Goal: Task Accomplishment & Management: Manage account settings

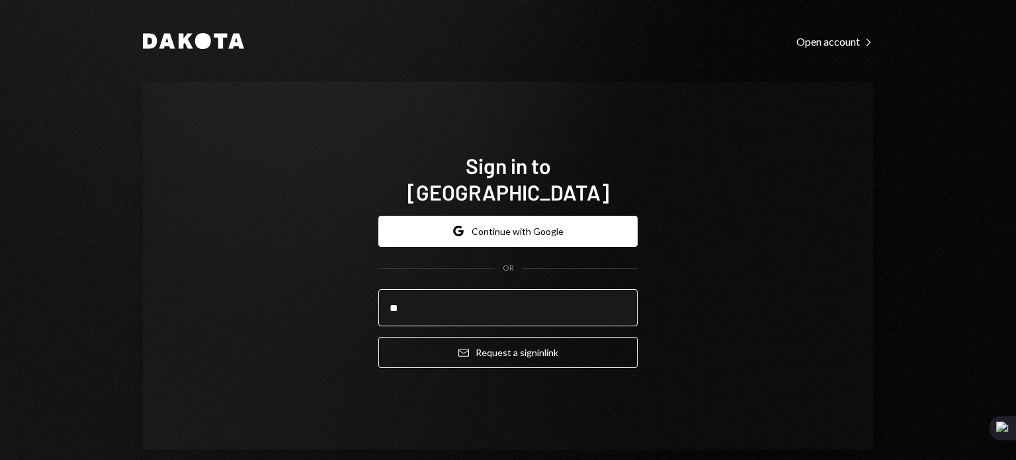
type input "**********"
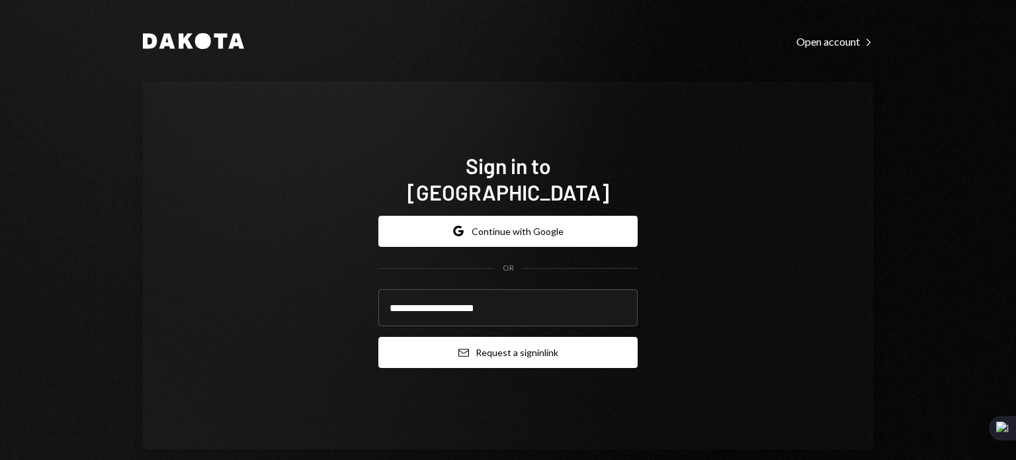
click at [466, 337] on button "Email Request a sign in link" at bounding box center [507, 352] width 259 height 31
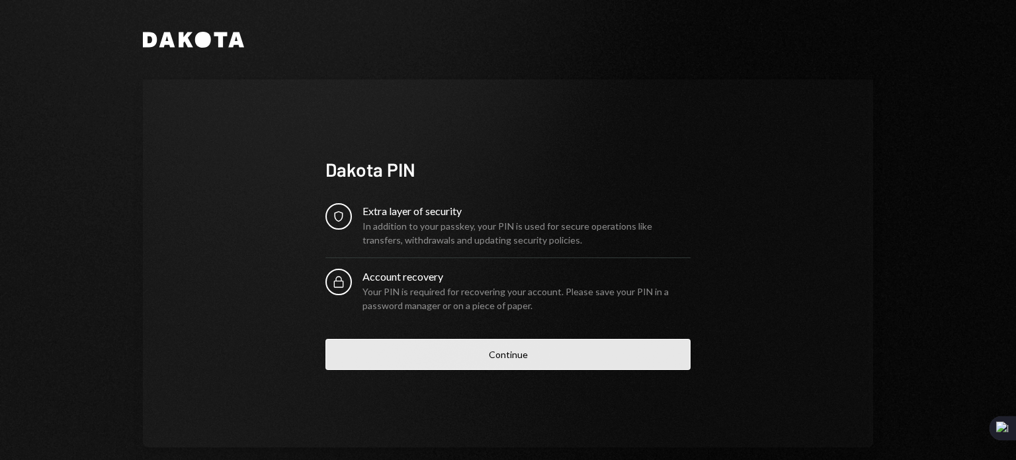
click at [500, 364] on button "Continue" at bounding box center [507, 354] width 365 height 31
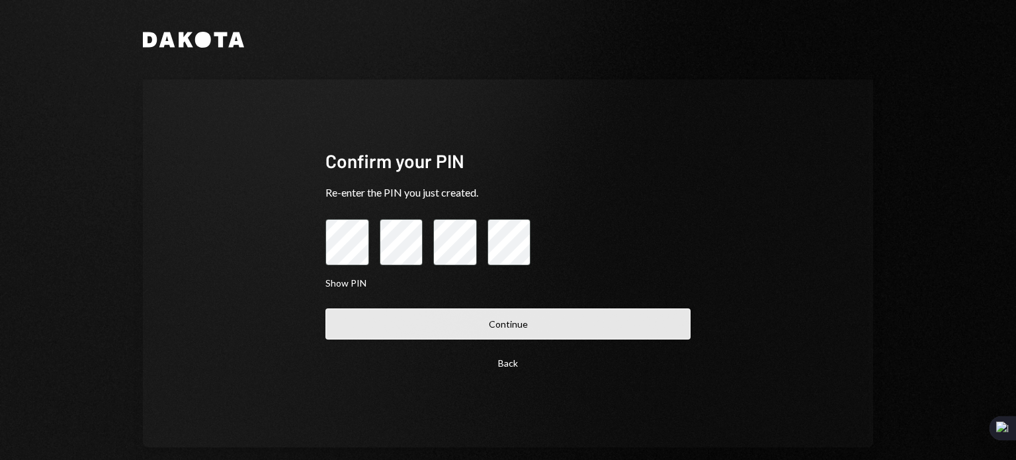
click at [492, 329] on button "Continue" at bounding box center [507, 323] width 365 height 31
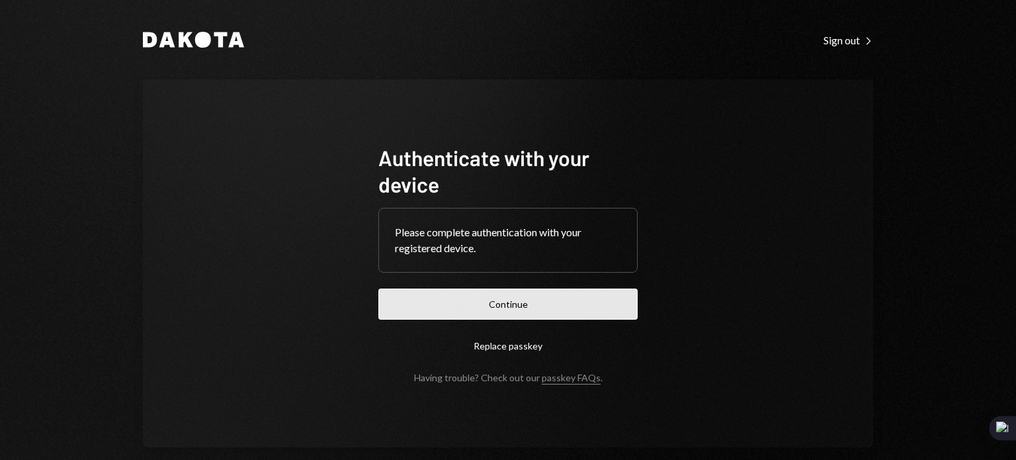
click at [471, 300] on button "Continue" at bounding box center [507, 303] width 259 height 31
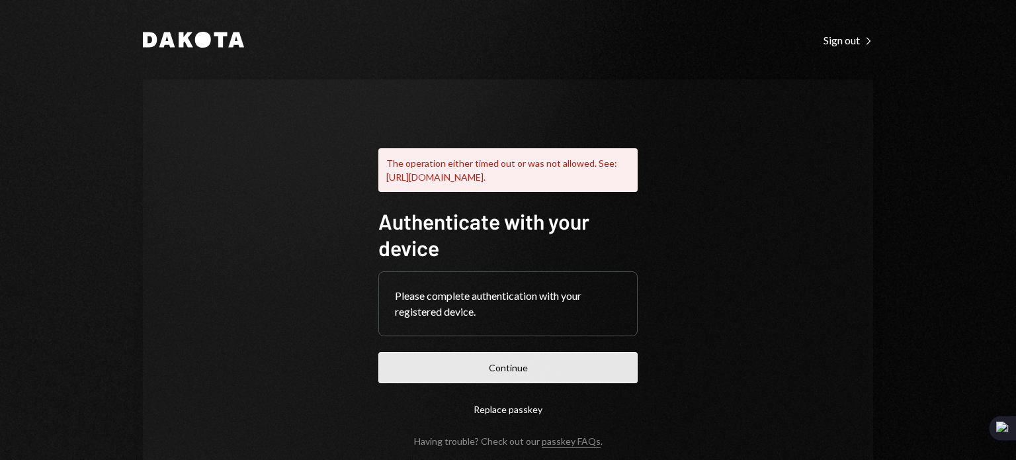
click at [478, 383] on button "Continue" at bounding box center [507, 367] width 259 height 31
click at [453, 382] on button "Continue" at bounding box center [507, 367] width 259 height 31
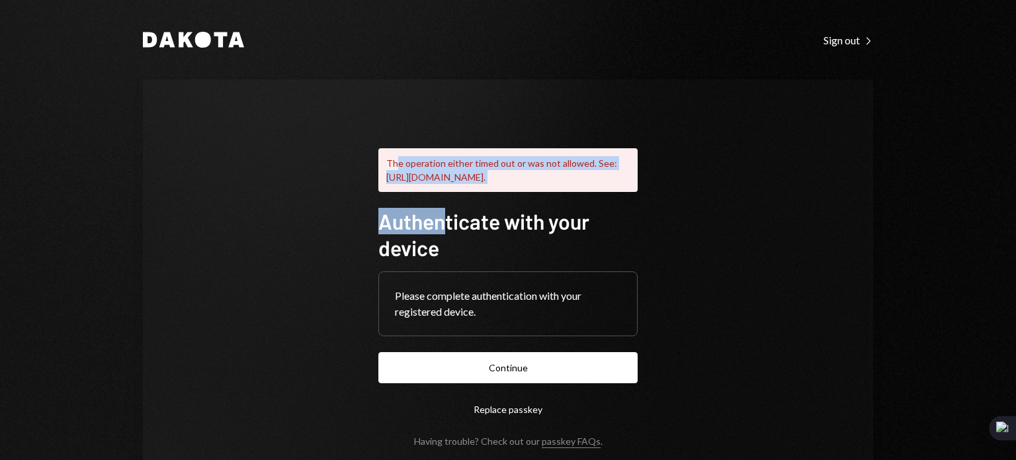
drag, startPoint x: 391, startPoint y: 164, endPoint x: 438, endPoint y: 225, distance: 76.9
click at [438, 225] on div "The operation either timed out or was not allowed. See: https://www.w3.org/TR/w…" at bounding box center [507, 289] width 259 height 314
click at [438, 225] on h1 "Authenticate with your device" at bounding box center [507, 234] width 259 height 53
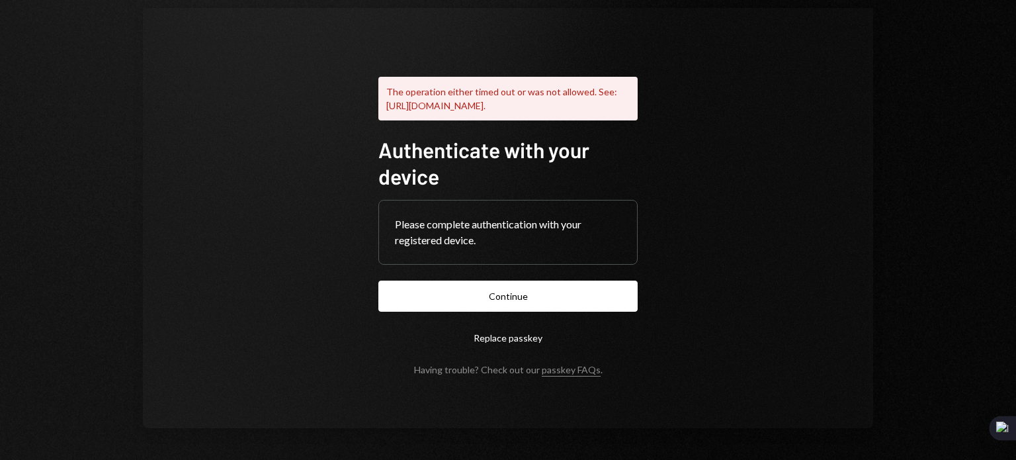
scroll to position [84, 0]
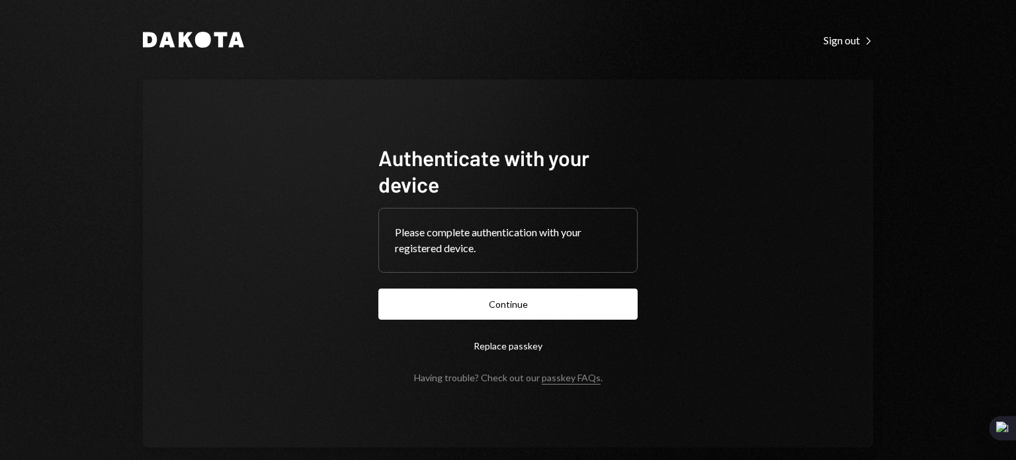
click at [544, 63] on div "Dakota Sign out Right Caret Authenticate with your device Please complete authe…" at bounding box center [508, 239] width 794 height 479
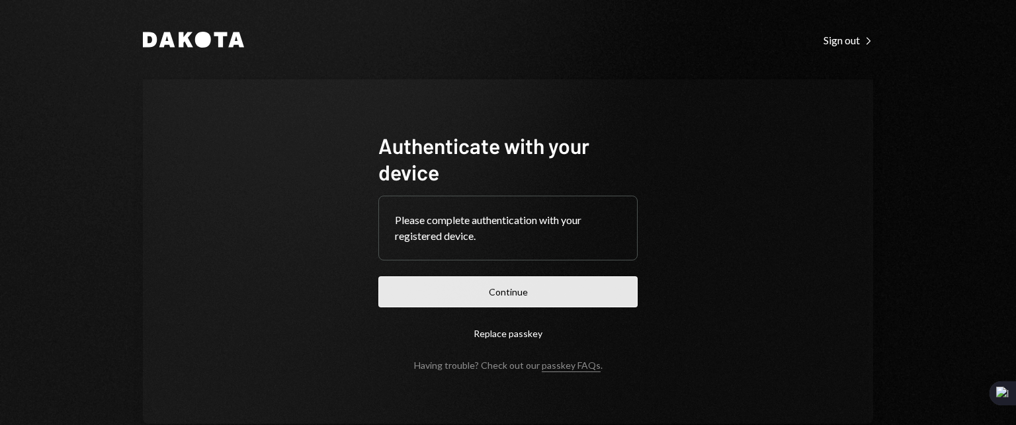
click at [512, 292] on button "Continue" at bounding box center [507, 291] width 259 height 31
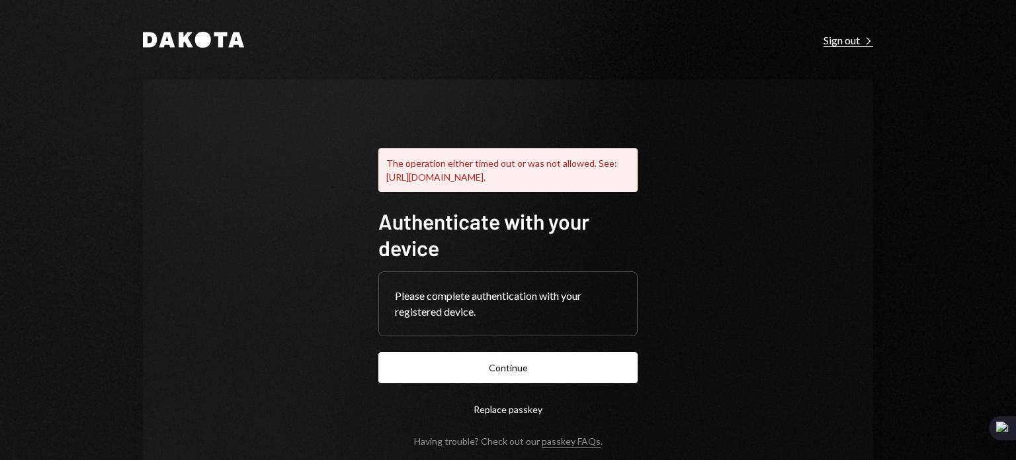
click at [828, 46] on div "Sign out Right Caret" at bounding box center [848, 40] width 50 height 13
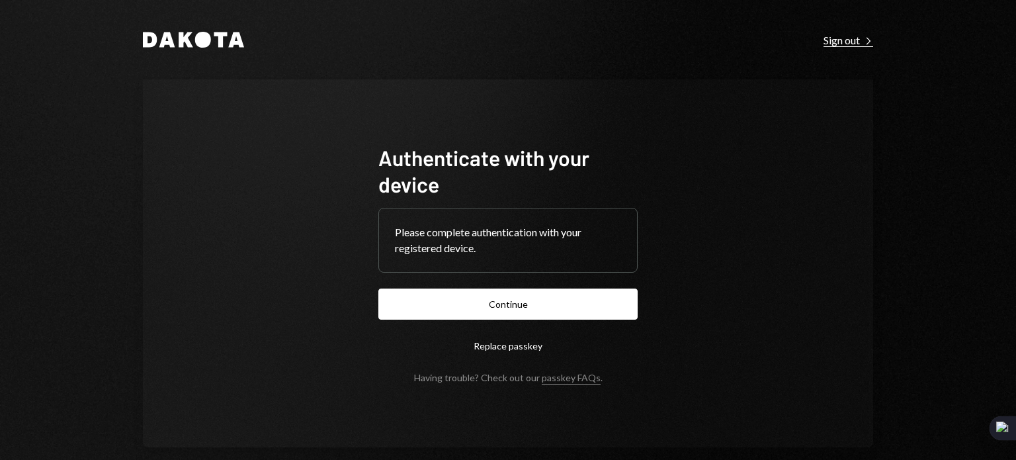
click at [837, 40] on div "Sign out Right Caret" at bounding box center [848, 40] width 50 height 13
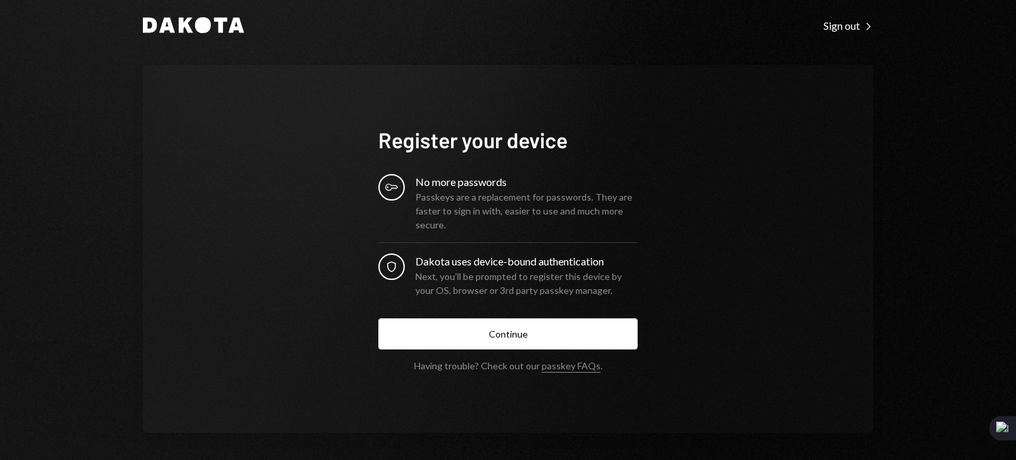
scroll to position [19, 0]
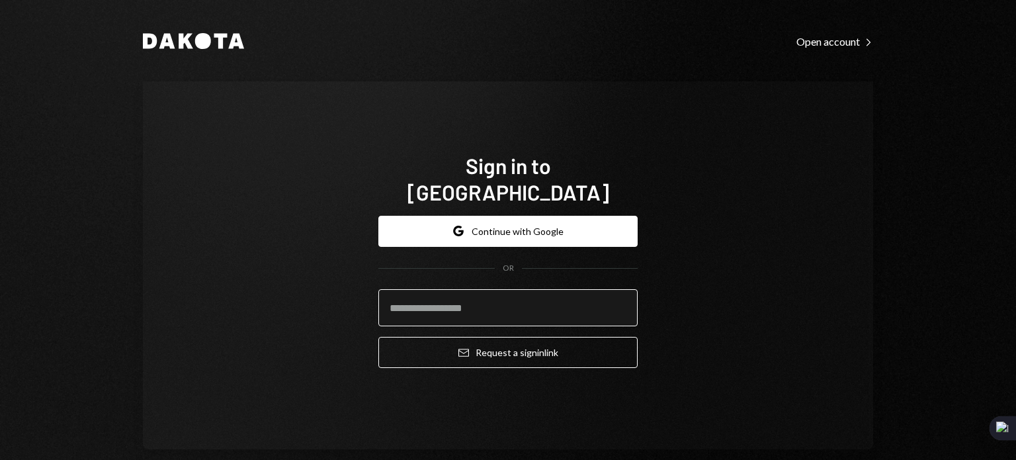
click at [429, 298] on input "email" at bounding box center [507, 307] width 259 height 37
type input "**********"
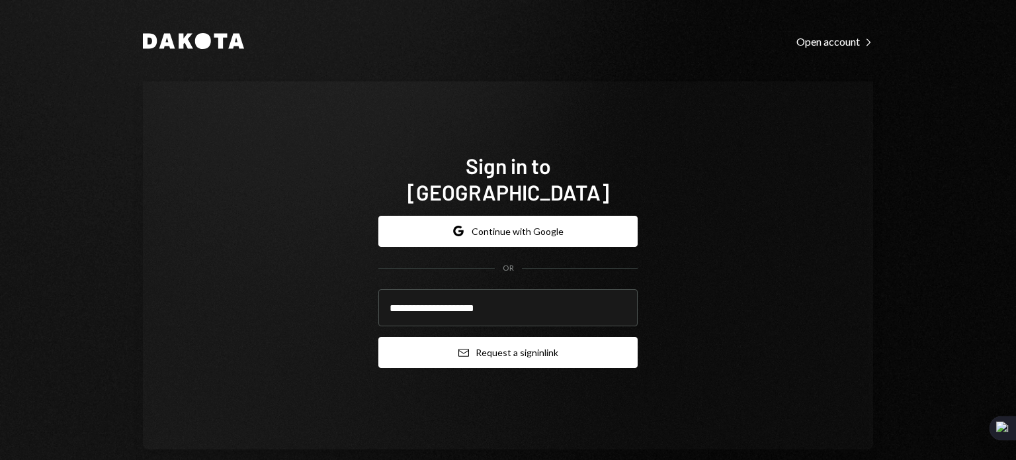
click at [489, 337] on button "Email Request a sign in link" at bounding box center [507, 352] width 259 height 31
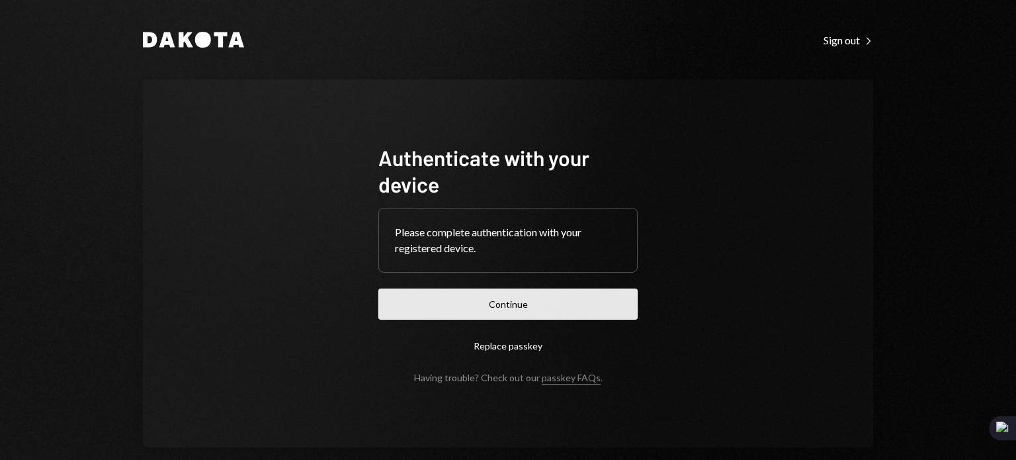
click at [461, 306] on button "Continue" at bounding box center [507, 303] width 259 height 31
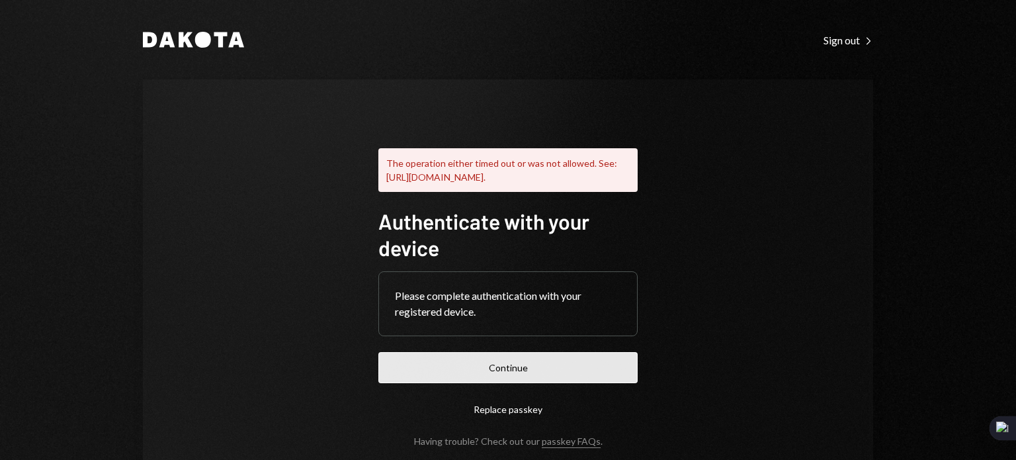
click at [439, 383] on button "Continue" at bounding box center [507, 367] width 259 height 31
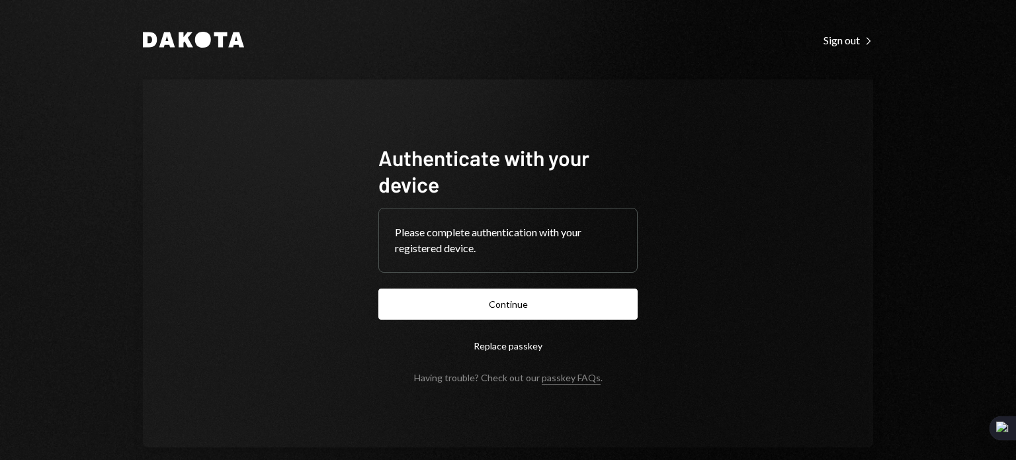
click at [579, 370] on form "Authenticate with your device Please complete authentication with your register…" at bounding box center [507, 263] width 259 height 239
click at [577, 374] on link "passkey FAQs" at bounding box center [571, 378] width 59 height 13
click at [510, 339] on button "Replace passkey" at bounding box center [507, 345] width 259 height 31
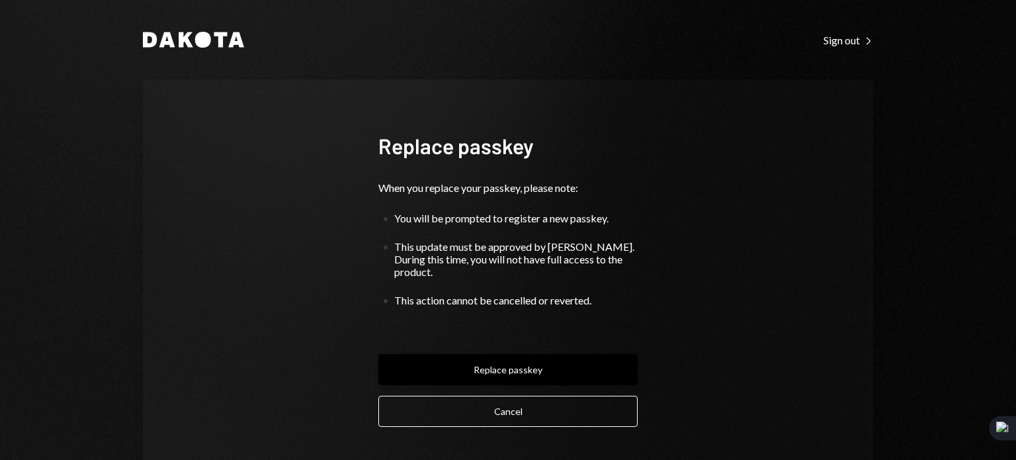
click at [500, 358] on button "Replace passkey" at bounding box center [507, 369] width 259 height 31
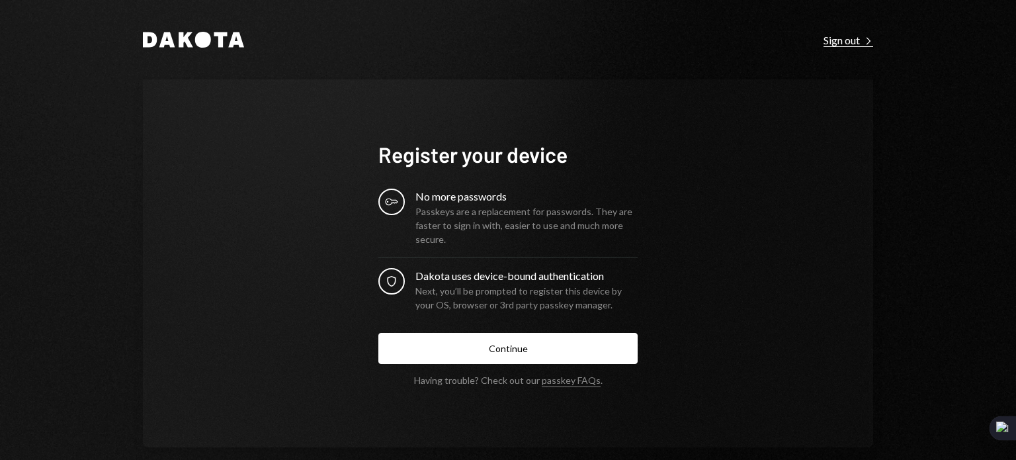
click at [840, 43] on div "Sign out Right Caret" at bounding box center [848, 40] width 50 height 13
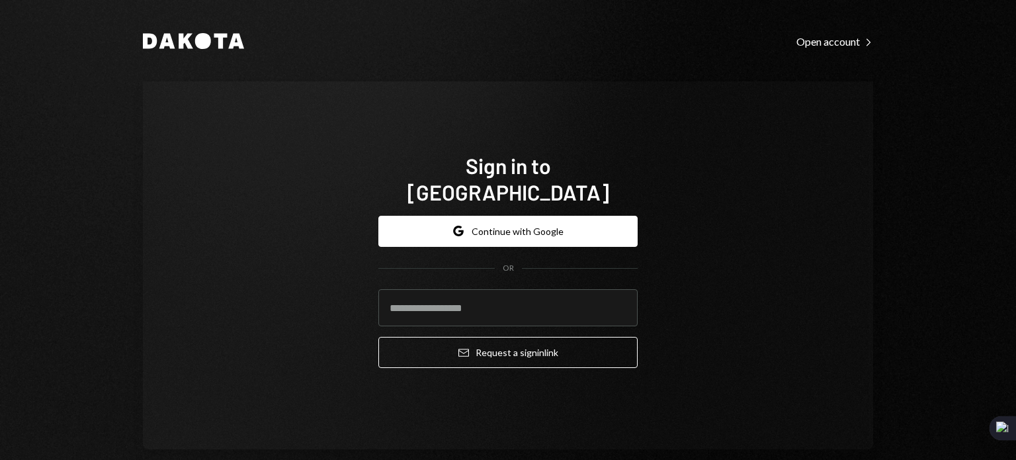
click at [840, 43] on div "Open account Right Caret" at bounding box center [834, 41] width 77 height 13
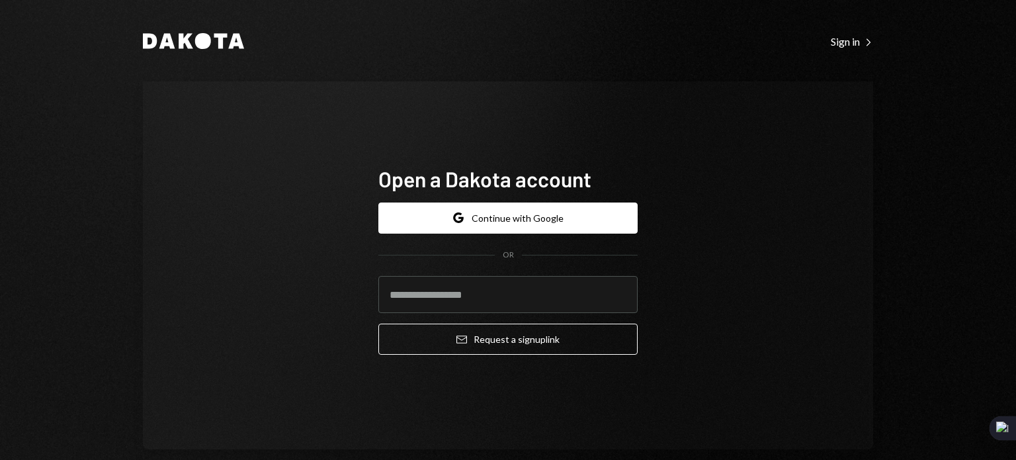
click at [840, 43] on div "Sign in Right Caret" at bounding box center [852, 41] width 42 height 13
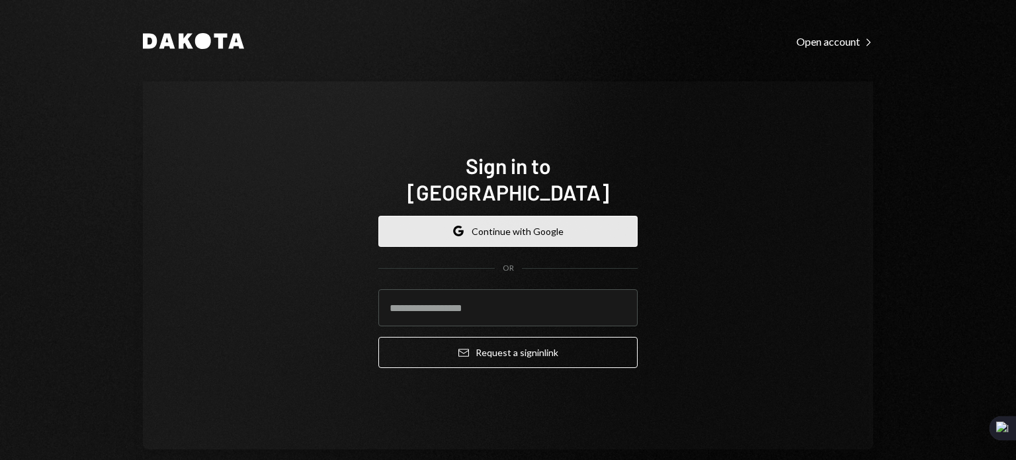
click at [409, 216] on button "Google Continue with Google" at bounding box center [507, 231] width 259 height 31
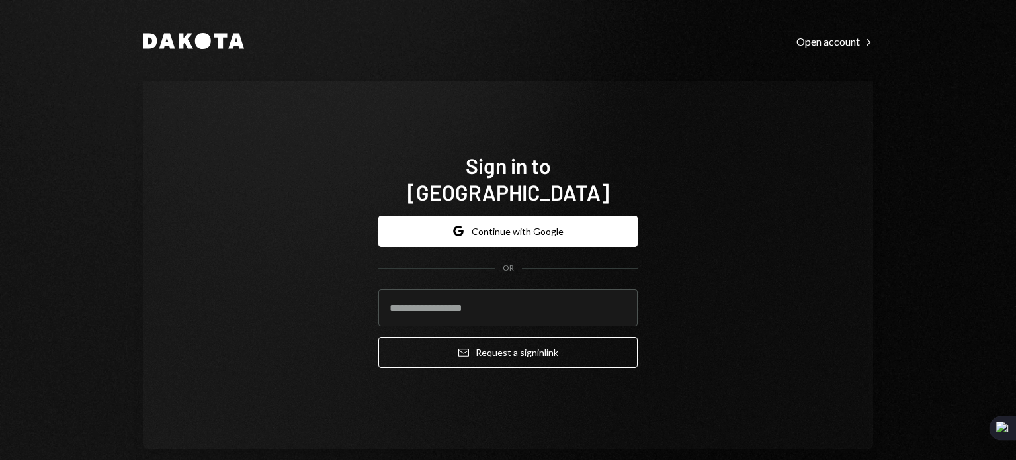
click at [214, 250] on div "Sign in to Dakota Google Continue with Google OR Email Request a sign in link" at bounding box center [508, 265] width 730 height 368
click at [424, 297] on input "email" at bounding box center [507, 307] width 259 height 37
type input "**********"
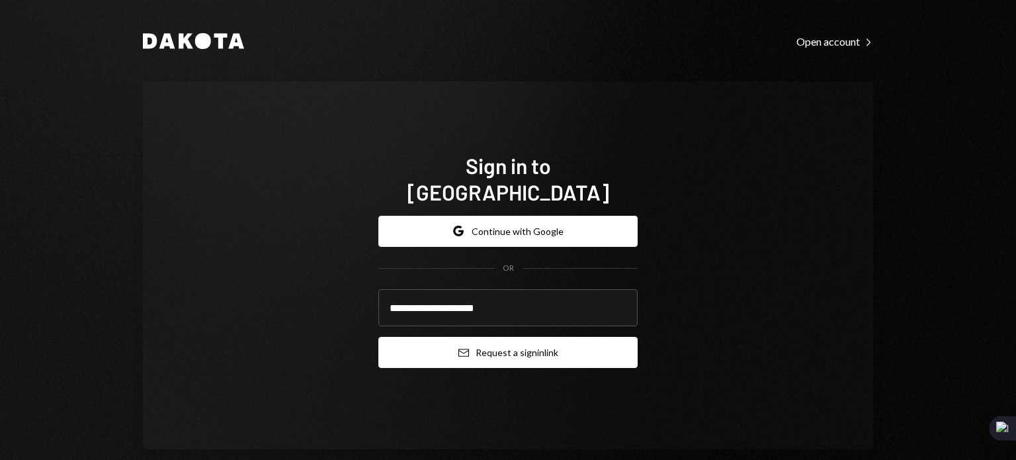
click at [437, 340] on button "Email Request a sign in link" at bounding box center [507, 352] width 259 height 31
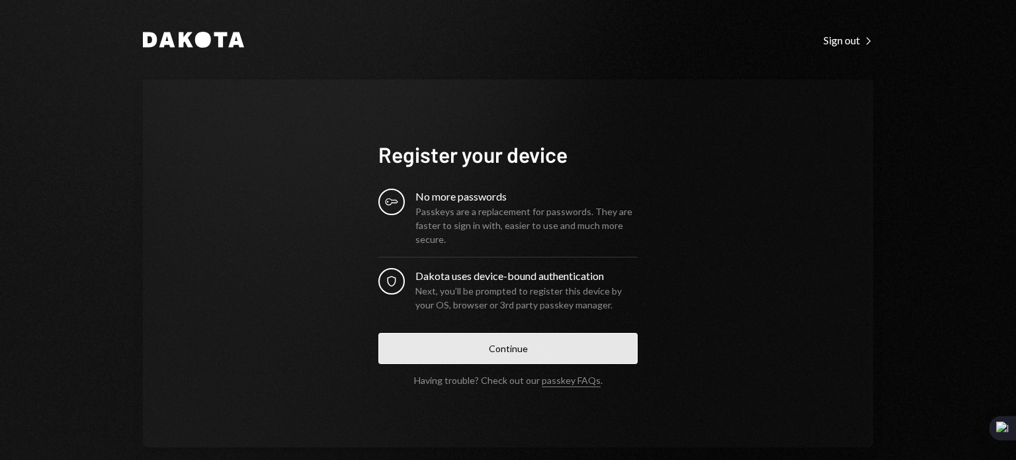
click at [593, 356] on button "Continue" at bounding box center [507, 348] width 259 height 31
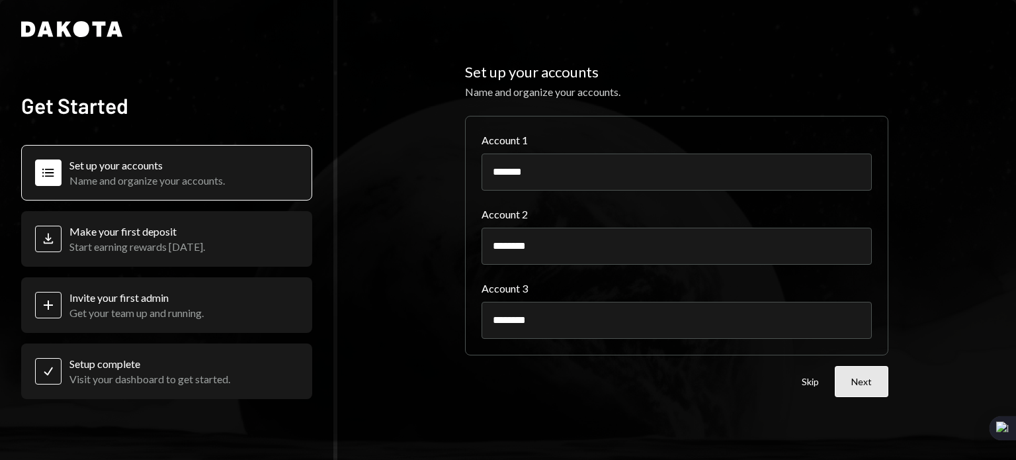
click at [874, 379] on button "Next" at bounding box center [862, 381] width 54 height 31
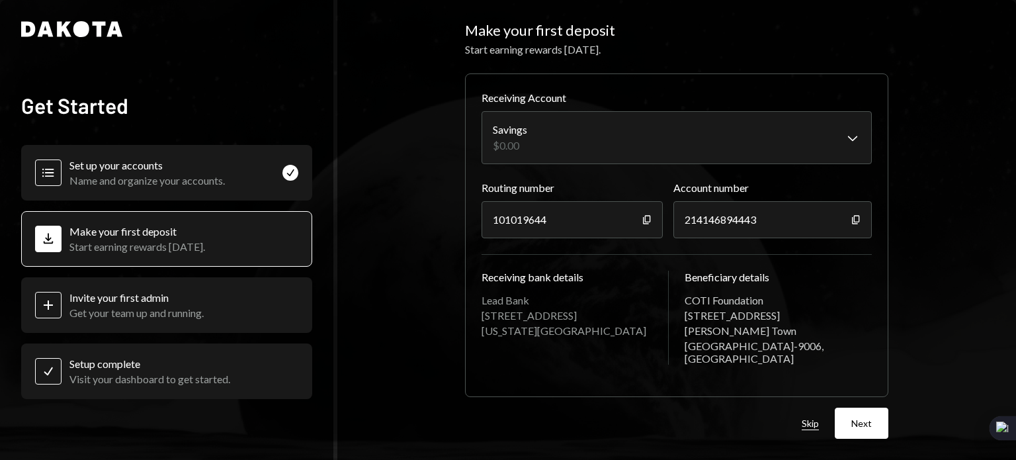
click at [814, 417] on button "Skip" at bounding box center [810, 423] width 17 height 13
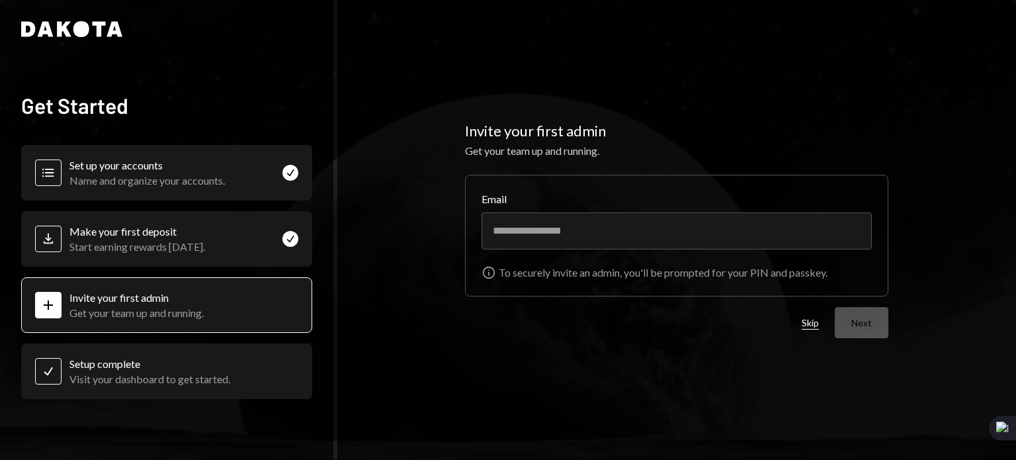
click at [815, 321] on button "Skip" at bounding box center [810, 323] width 17 height 13
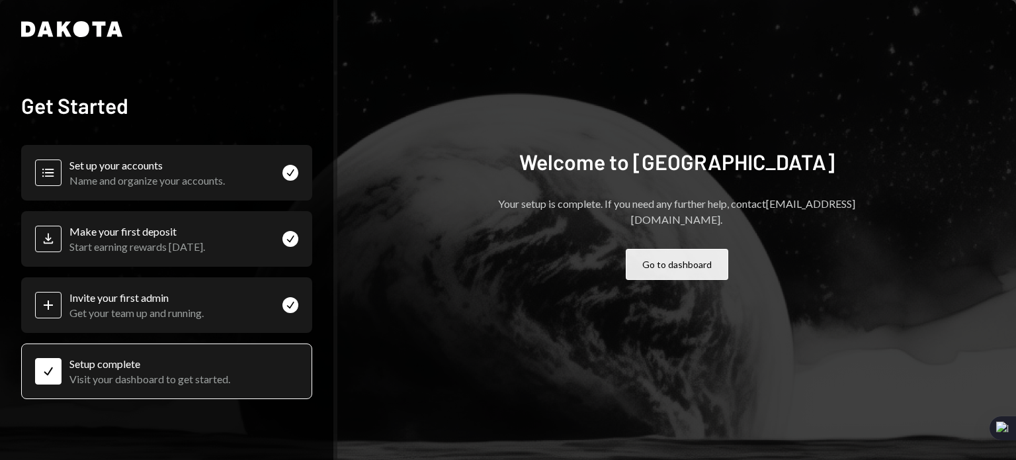
click at [672, 251] on button "Go to dashboard" at bounding box center [677, 264] width 103 height 31
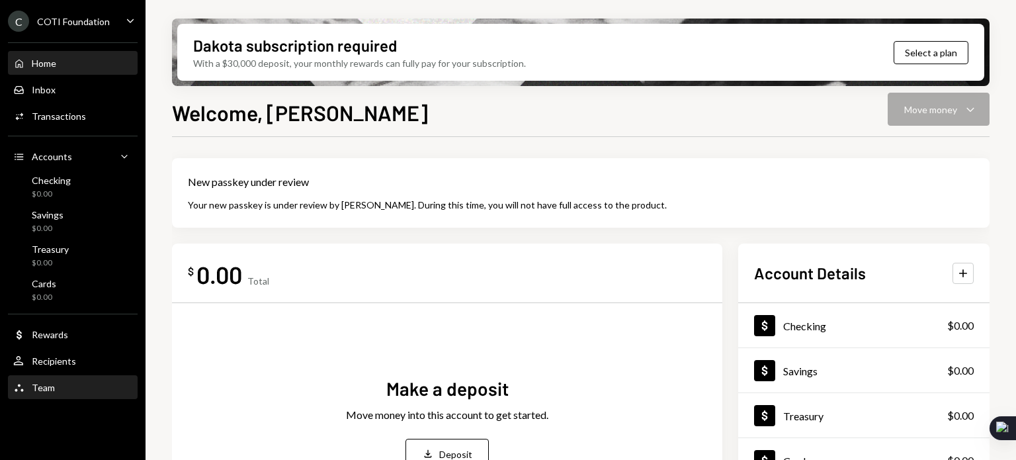
click at [54, 382] on div "Team Team" at bounding box center [72, 388] width 119 height 12
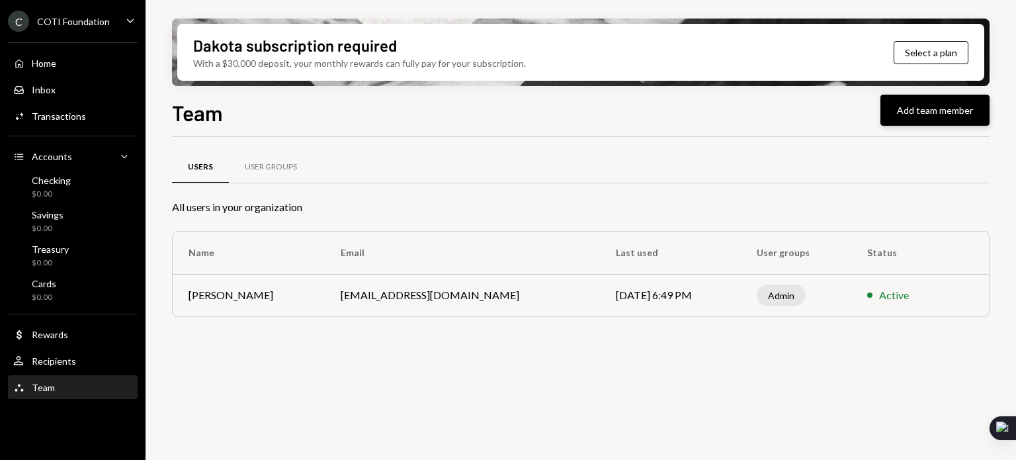
click at [905, 111] on button "Add team member" at bounding box center [934, 110] width 109 height 31
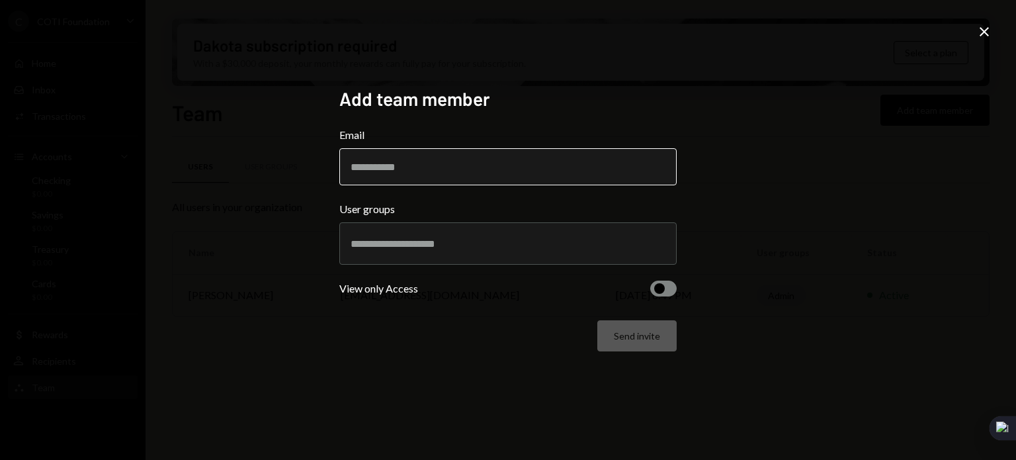
click at [473, 164] on input "Email" at bounding box center [507, 166] width 337 height 37
click at [392, 162] on input "Email" at bounding box center [507, 166] width 337 height 37
click at [357, 242] on input "text" at bounding box center [508, 243] width 315 height 12
click at [418, 384] on div "Add team member Email User groups View only Access Send invite" at bounding box center [507, 229] width 369 height 317
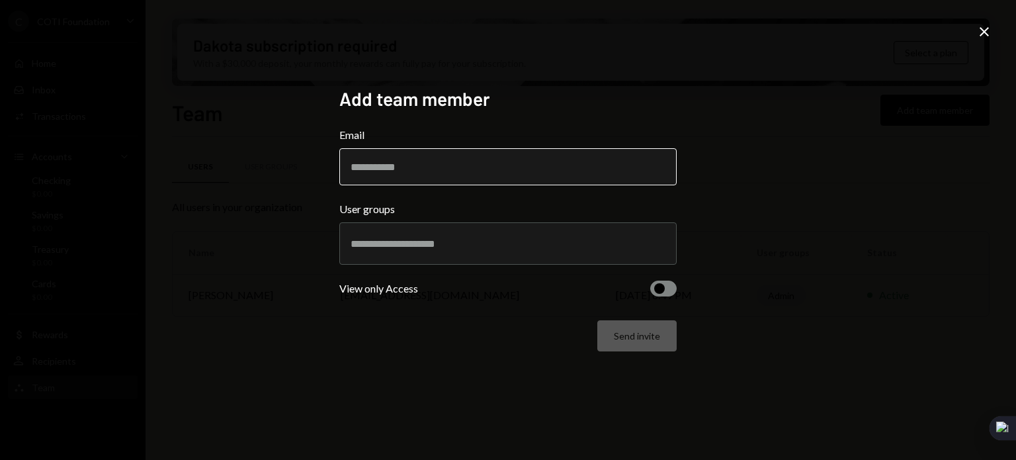
click at [374, 162] on input "Email" at bounding box center [507, 166] width 337 height 37
click at [497, 166] on input "**********" at bounding box center [507, 166] width 337 height 37
type input "**********"
click at [438, 243] on input "text" at bounding box center [508, 243] width 315 height 12
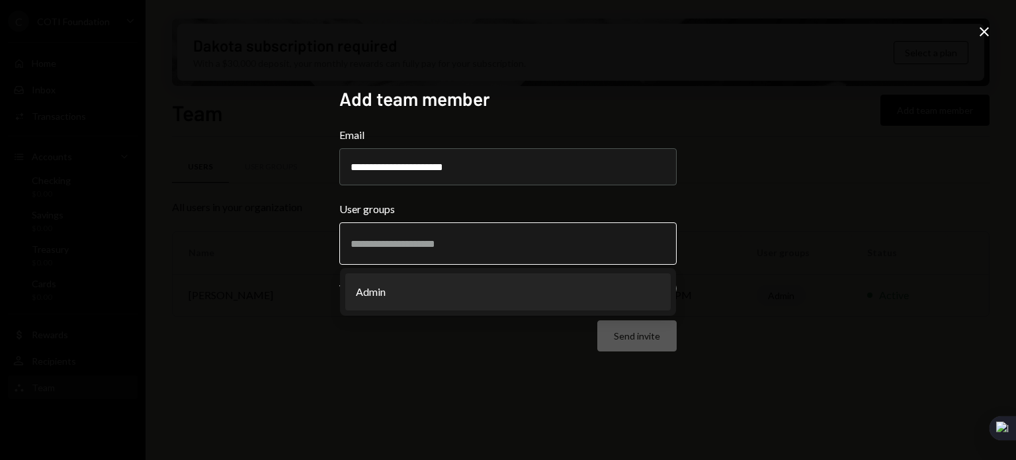
click at [413, 299] on li "Admin" at bounding box center [507, 291] width 325 height 37
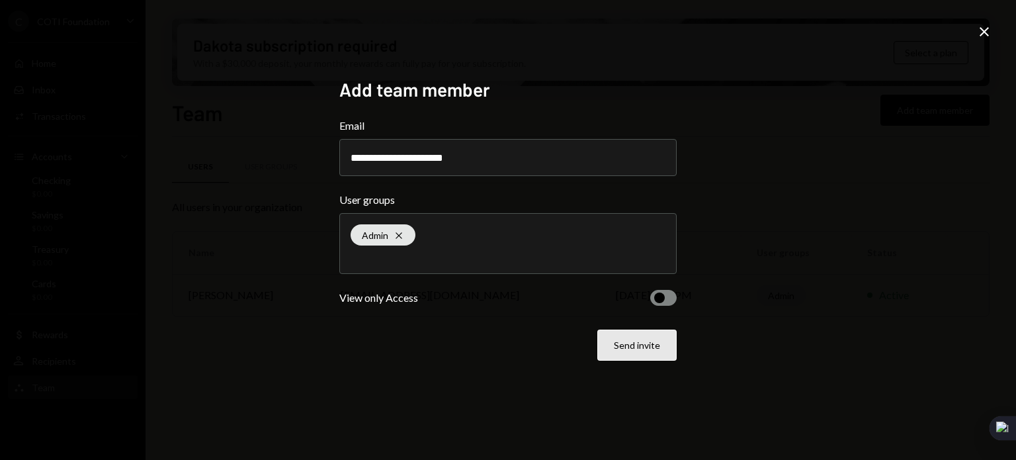
click at [625, 349] on button "Send invite" at bounding box center [636, 344] width 79 height 31
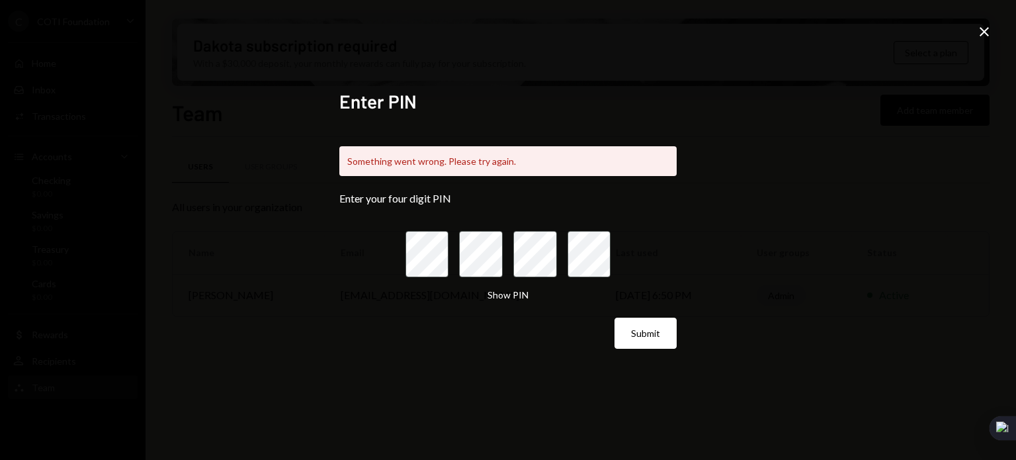
click at [614, 317] on button "Submit" at bounding box center [645, 332] width 62 height 31
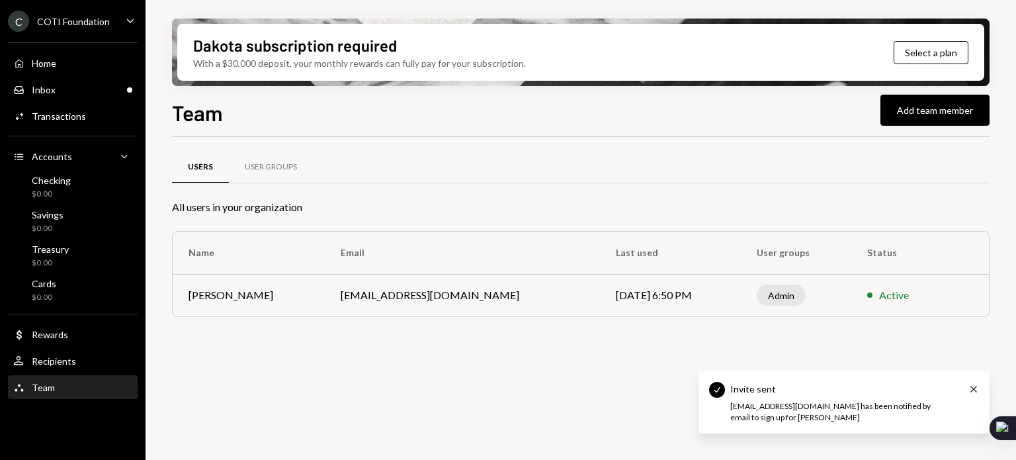
click at [513, 392] on div "Users User Groups All users in your organization Name Email Last used User grou…" at bounding box center [580, 306] width 817 height 338
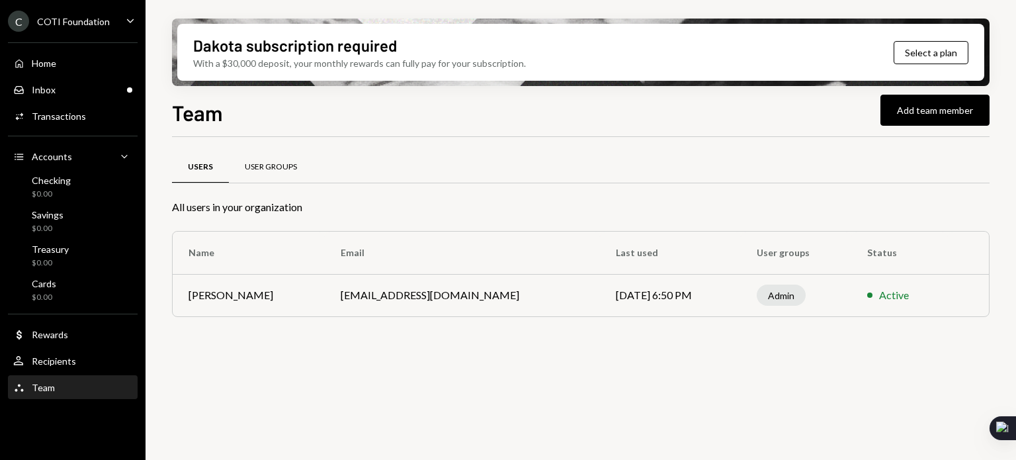
click at [296, 163] on div "User Groups" at bounding box center [271, 167] width 84 height 32
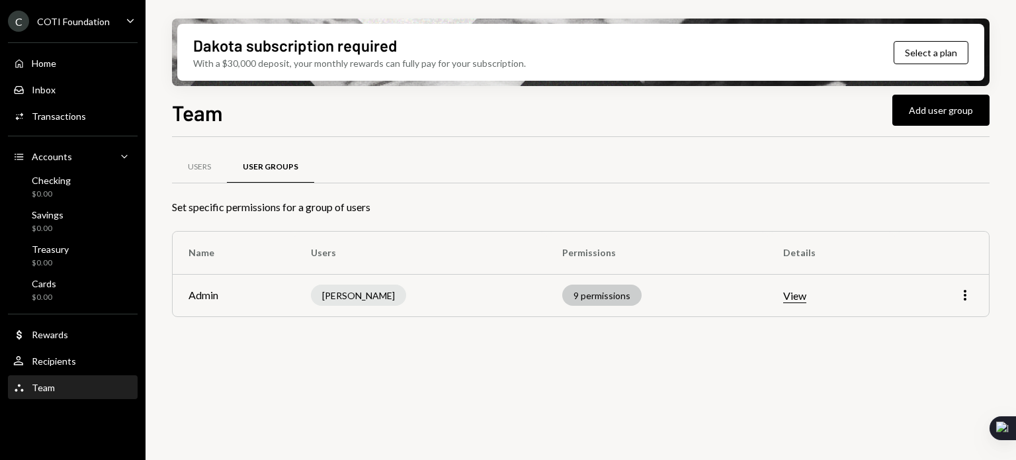
click at [562, 296] on div "9 permissions" at bounding box center [601, 294] width 79 height 21
click at [958, 288] on icon "More" at bounding box center [965, 295] width 16 height 16
click at [730, 280] on td "9 permissions" at bounding box center [656, 295] width 220 height 42
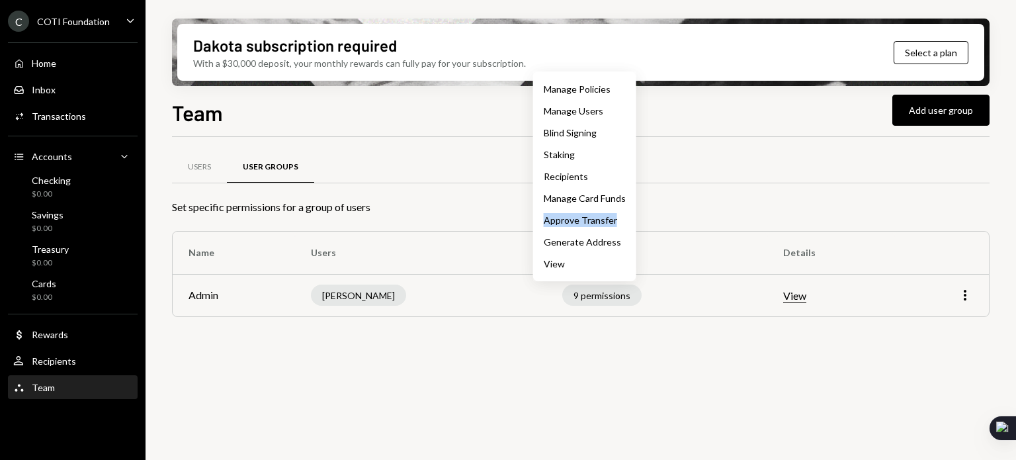
drag, startPoint x: 544, startPoint y: 216, endPoint x: 620, endPoint y: 223, distance: 77.0
click at [620, 223] on div "Approve Transfer" at bounding box center [585, 220] width 82 height 14
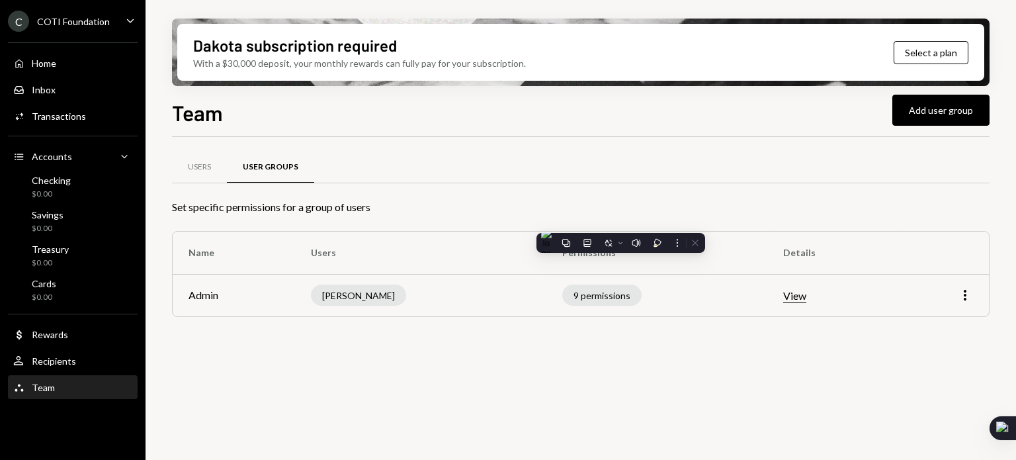
click at [667, 167] on div "Users User Groups" at bounding box center [580, 167] width 817 height 34
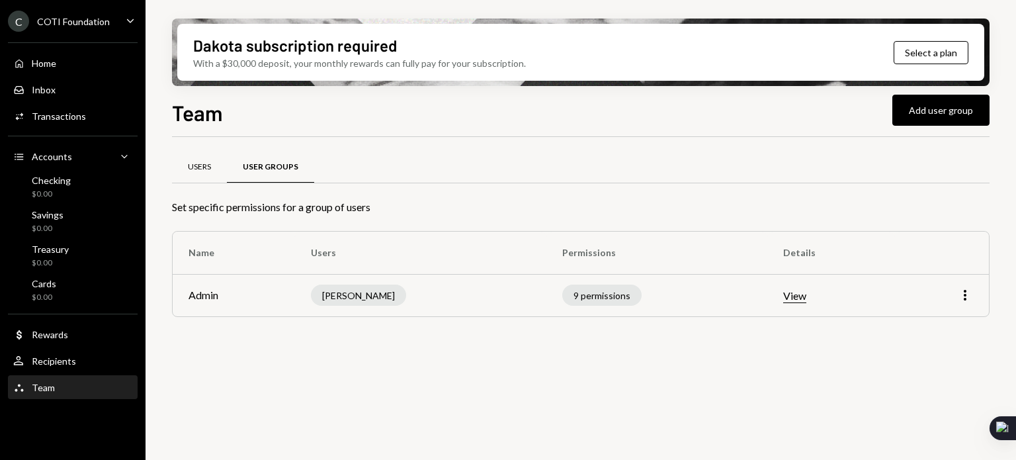
click at [198, 169] on div "Users" at bounding box center [199, 166] width 23 height 11
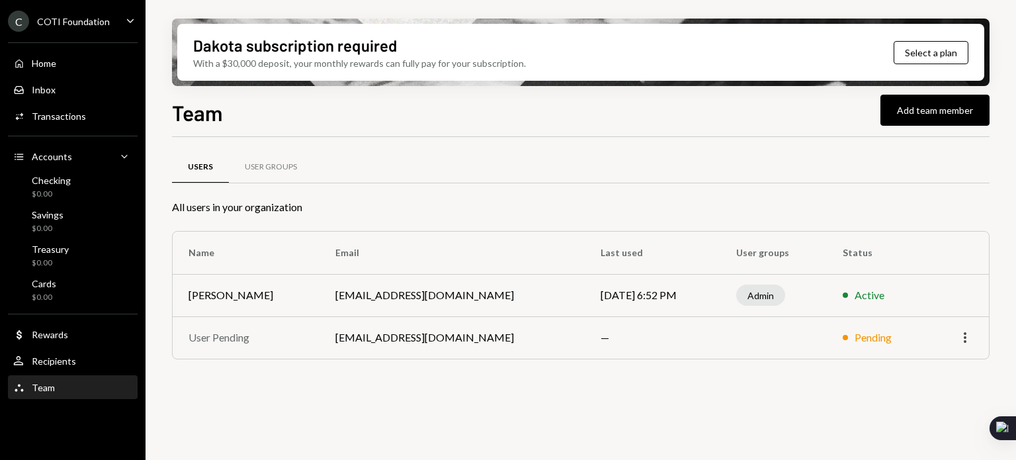
click at [966, 337] on icon "button" at bounding box center [965, 337] width 3 height 11
click at [927, 366] on div "Remove" at bounding box center [934, 365] width 66 height 23
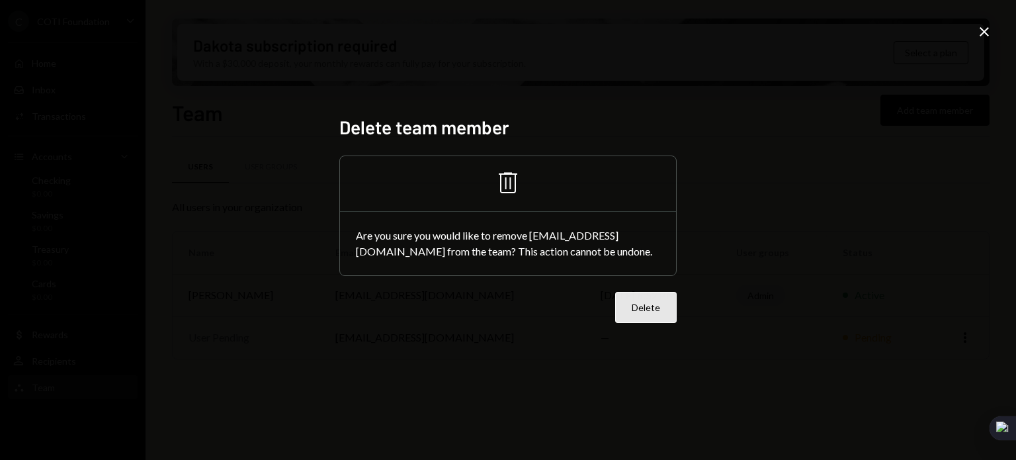
click at [641, 308] on button "Delete" at bounding box center [646, 307] width 62 height 31
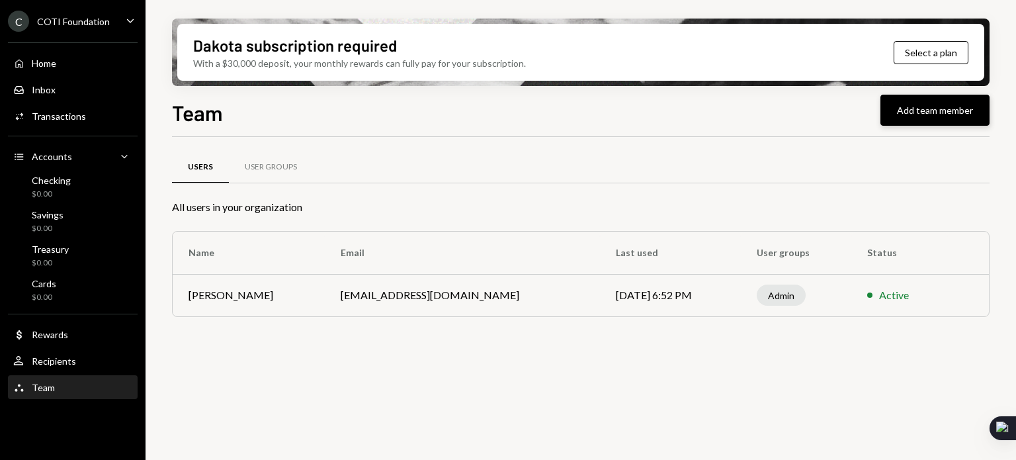
click at [926, 105] on button "Add team member" at bounding box center [934, 110] width 109 height 31
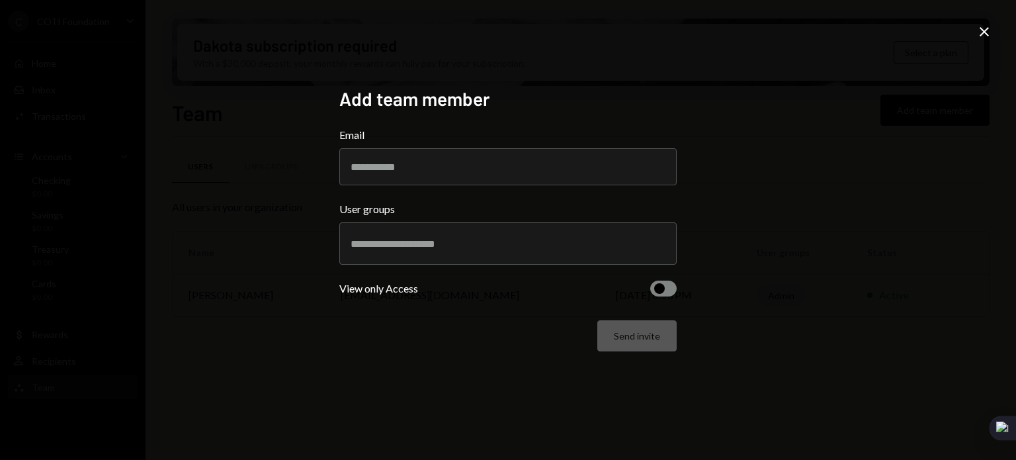
click at [981, 31] on icon "Close" at bounding box center [984, 32] width 16 height 16
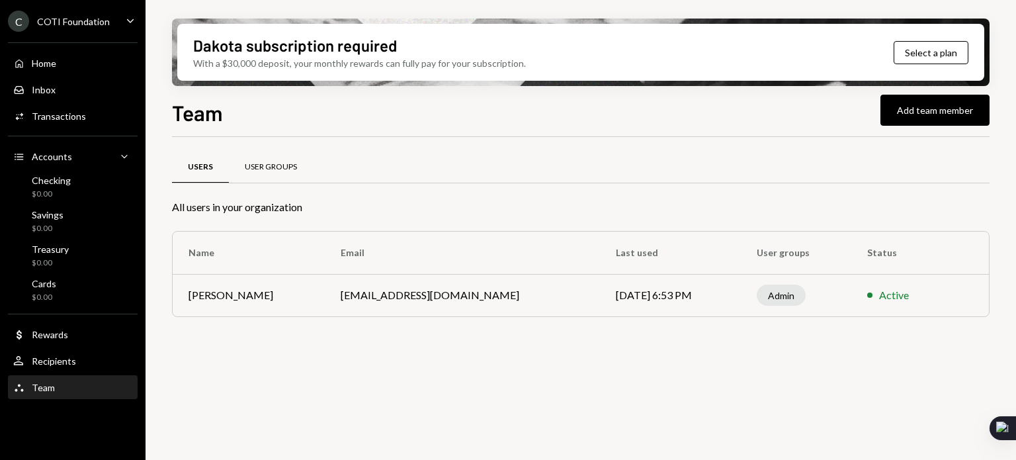
click at [262, 169] on div "User Groups" at bounding box center [271, 166] width 52 height 11
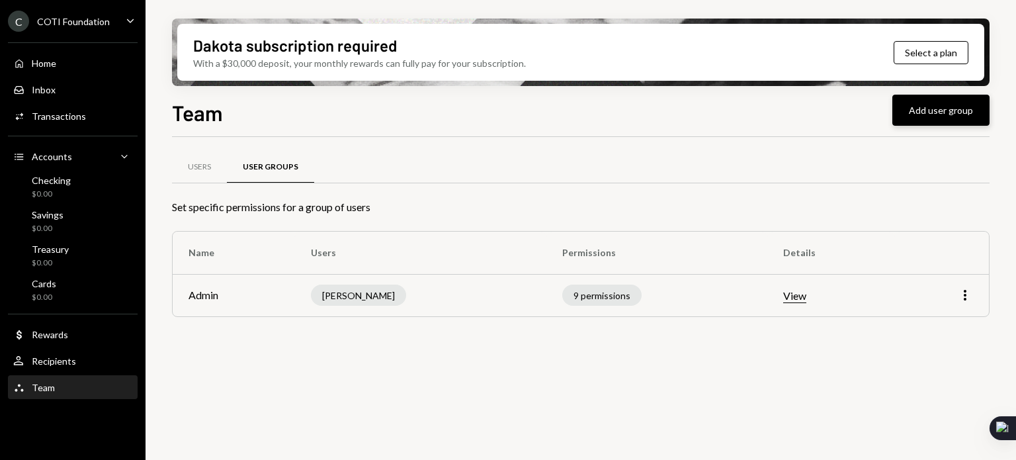
click at [937, 114] on button "Add user group" at bounding box center [940, 110] width 97 height 31
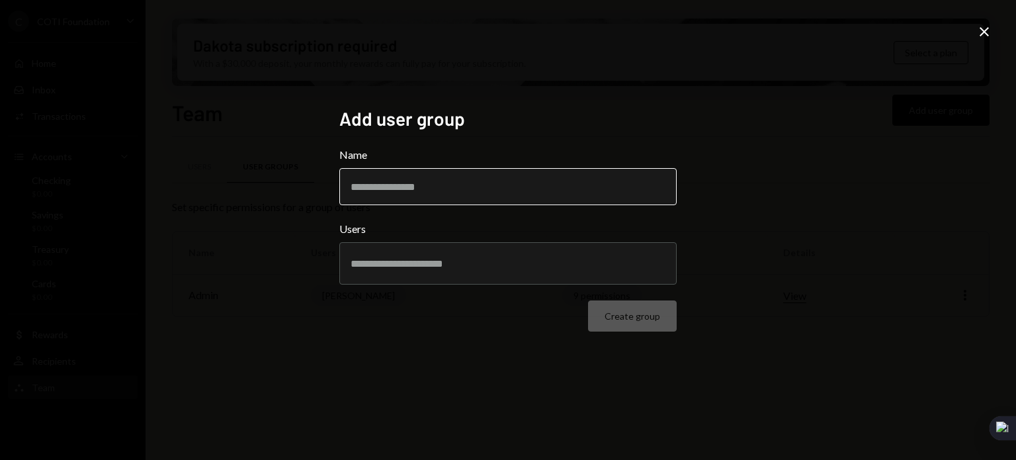
click at [362, 183] on input "Name" at bounding box center [507, 186] width 337 height 37
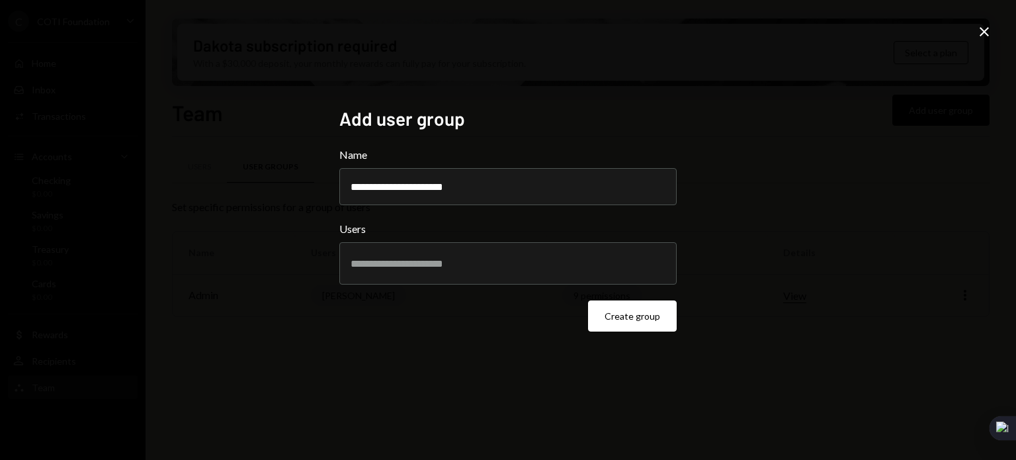
type input "**********"
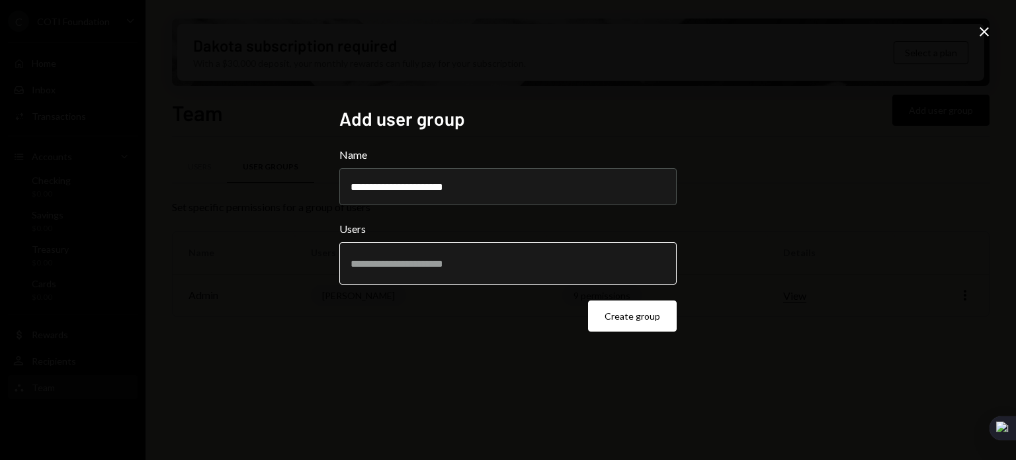
click at [478, 266] on input "text" at bounding box center [508, 263] width 315 height 12
type input "******"
drag, startPoint x: 450, startPoint y: 259, endPoint x: 321, endPoint y: 251, distance: 129.3
click at [321, 251] on div "**********" at bounding box center [508, 230] width 1016 height 460
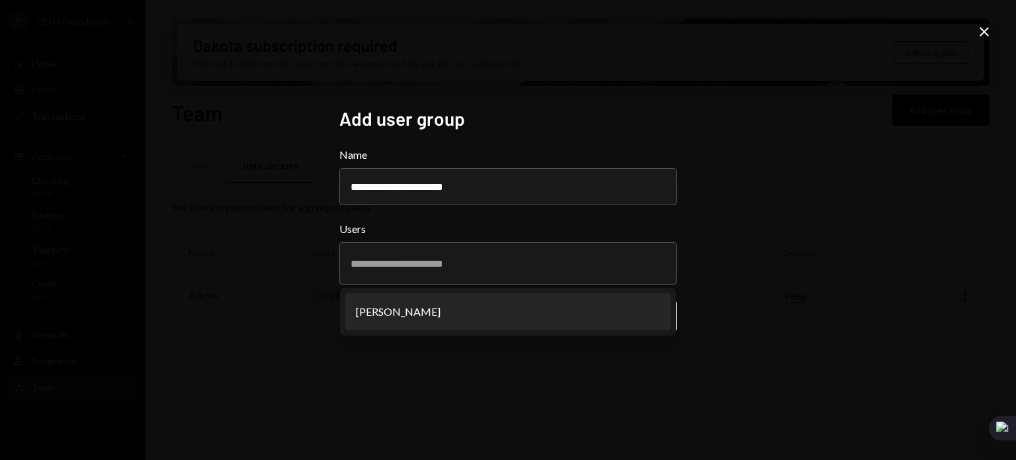
click at [285, 314] on div "**********" at bounding box center [508, 230] width 1016 height 460
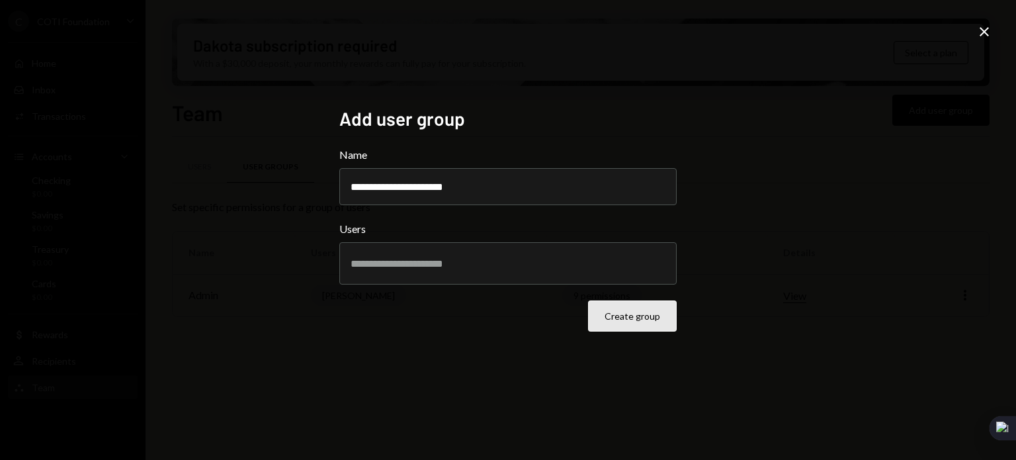
click at [639, 323] on button "Create group" at bounding box center [632, 315] width 89 height 31
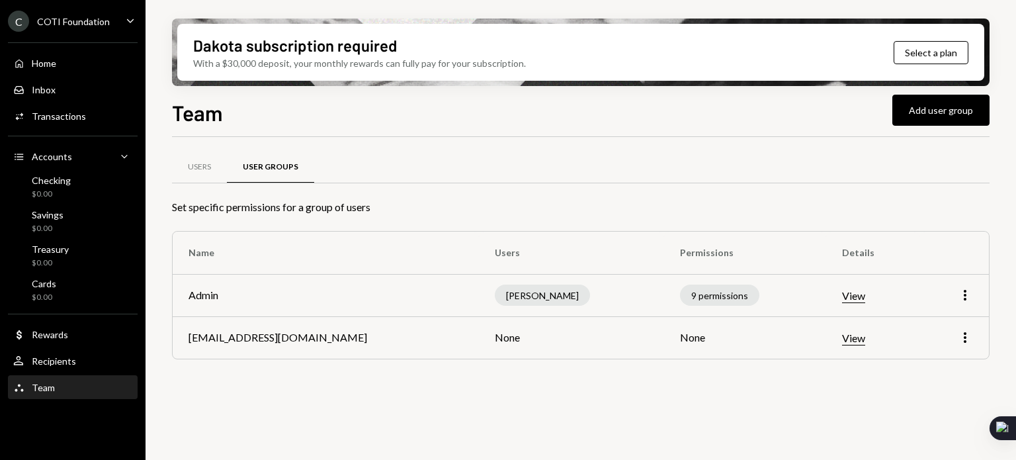
click at [842, 341] on button "View" at bounding box center [853, 338] width 23 height 14
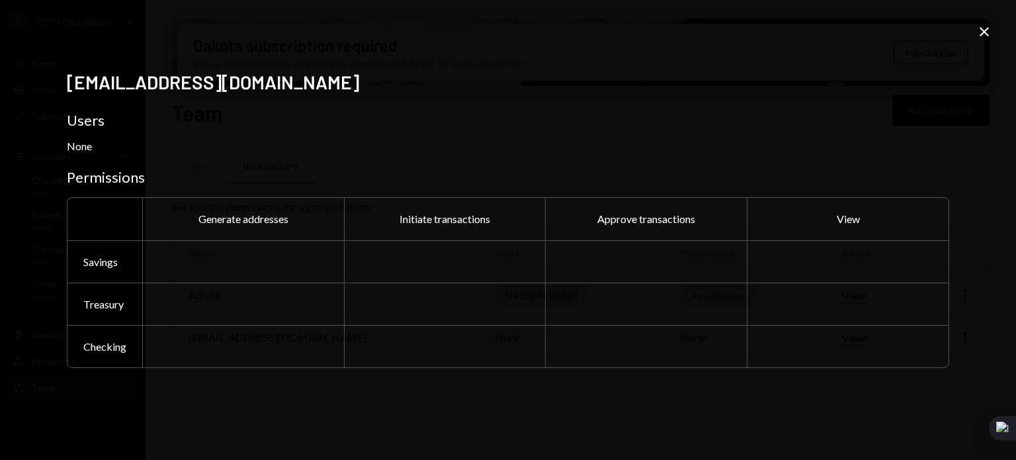
click at [985, 29] on icon at bounding box center [984, 31] width 9 height 9
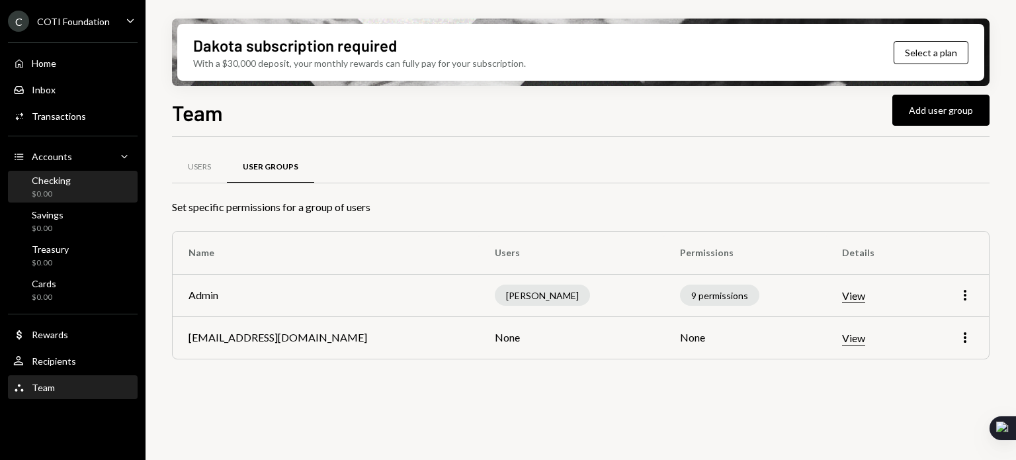
click at [52, 178] on div "Checking" at bounding box center [51, 180] width 39 height 11
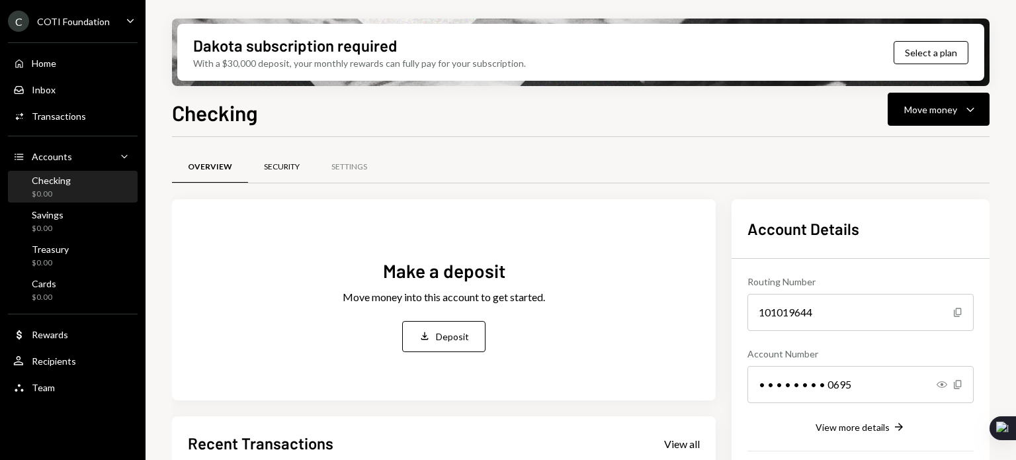
click at [276, 159] on div "Security" at bounding box center [281, 167] width 67 height 32
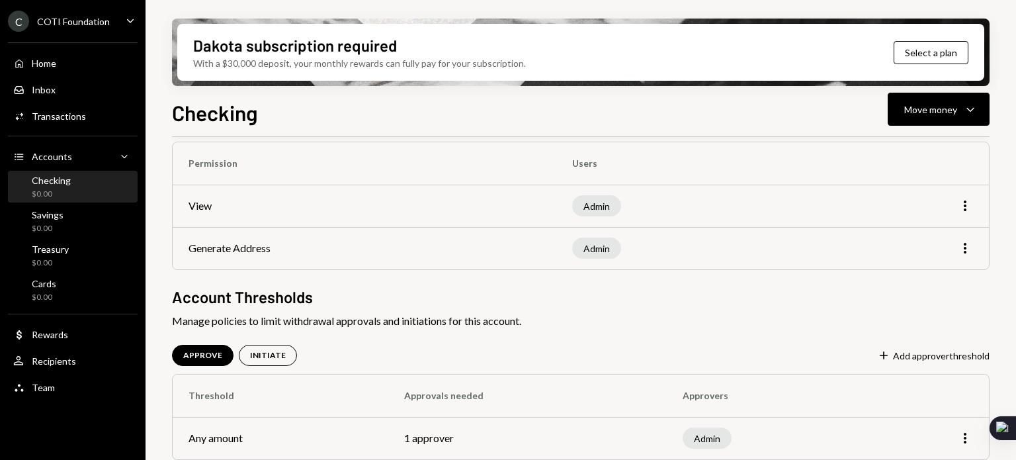
scroll to position [127, 0]
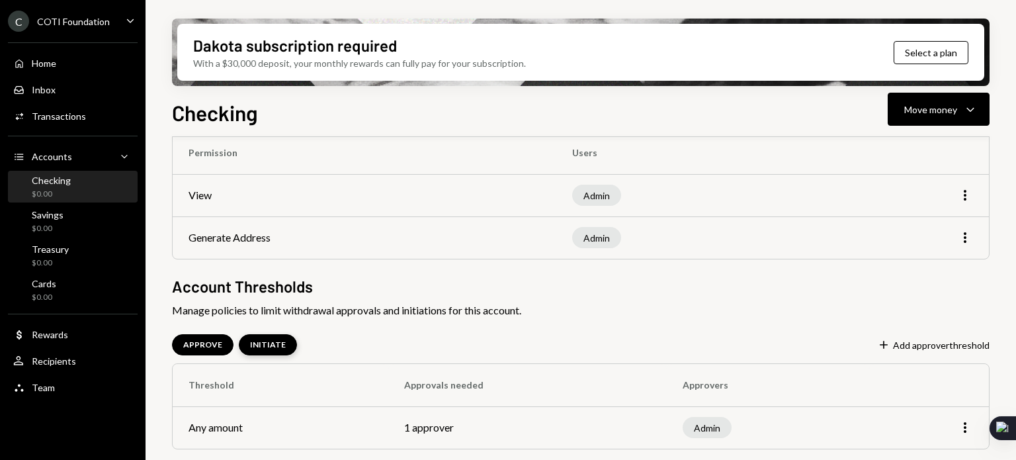
click at [266, 343] on div "INITIATE" at bounding box center [268, 344] width 36 height 11
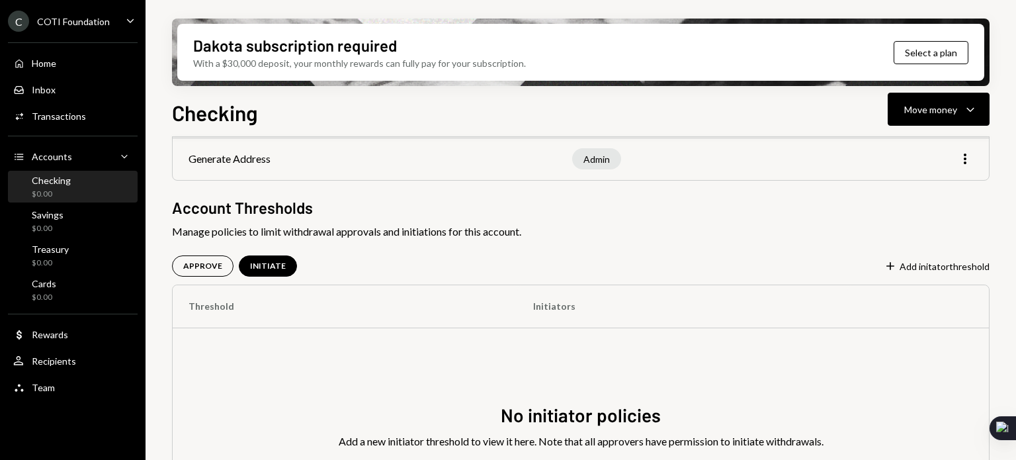
scroll to position [164, 0]
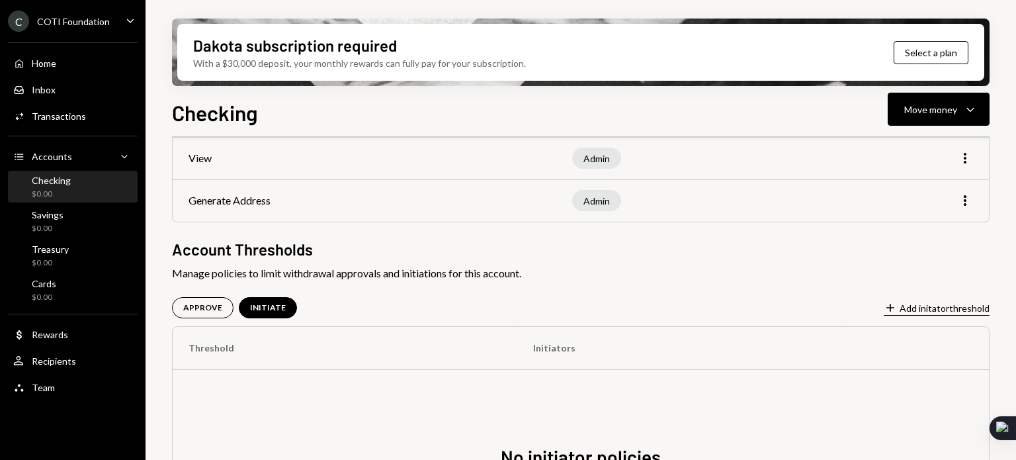
click at [941, 313] on button "Plus Add initator threshold" at bounding box center [937, 308] width 106 height 15
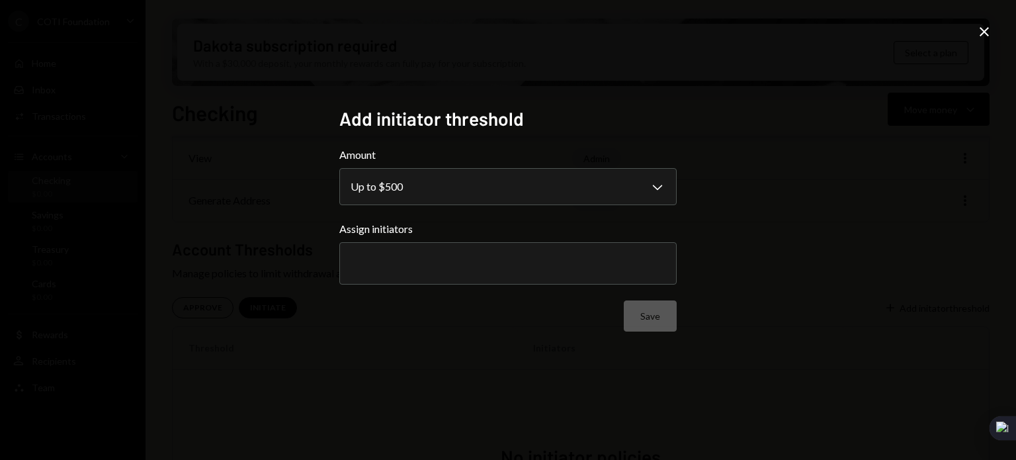
click at [380, 268] on input "text" at bounding box center [508, 263] width 315 height 12
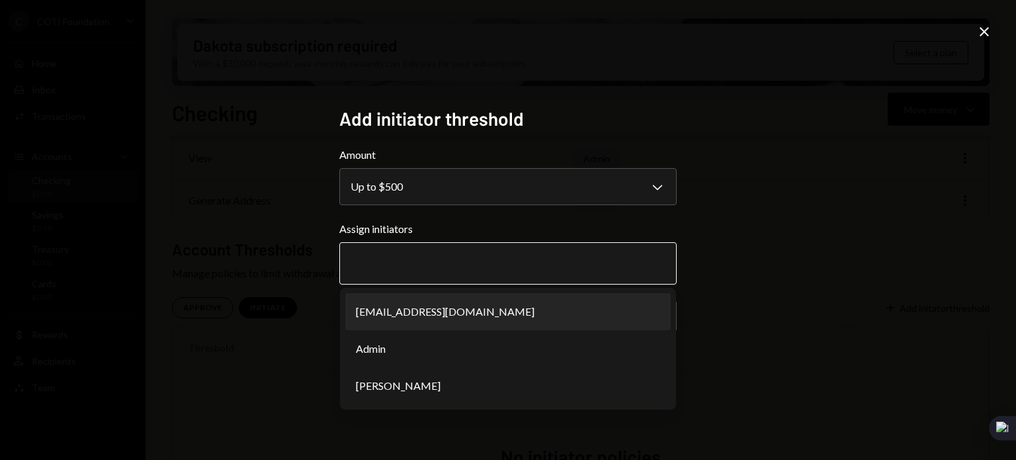
click at [385, 319] on li "[EMAIL_ADDRESS][DOMAIN_NAME]" at bounding box center [507, 311] width 325 height 37
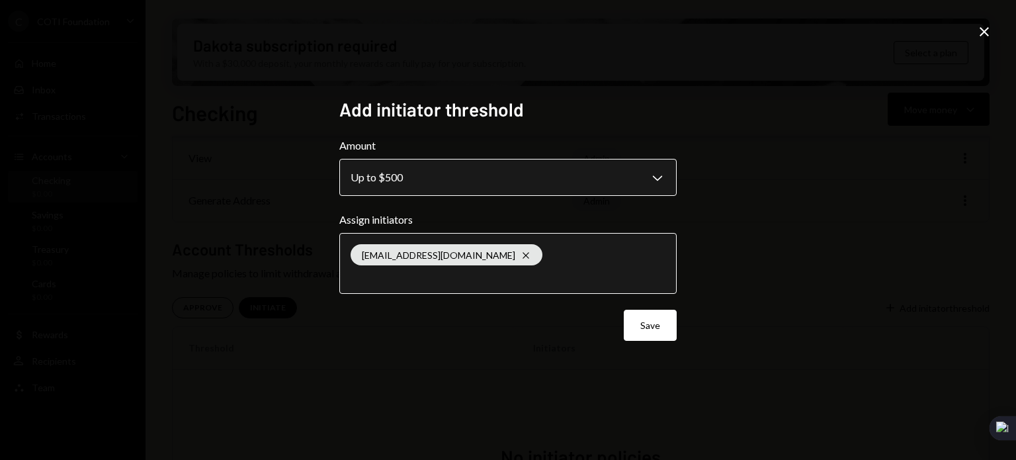
click at [396, 162] on body "**********" at bounding box center [508, 230] width 1016 height 460
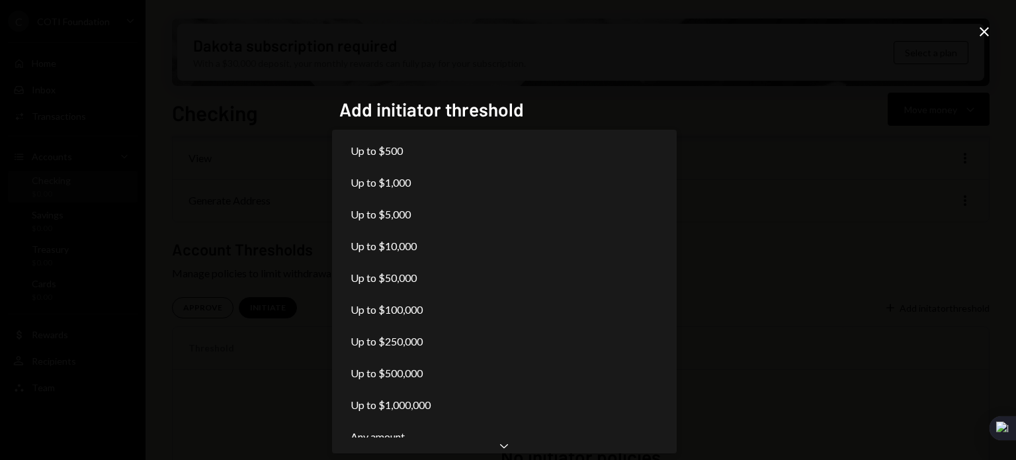
scroll to position [0, 0]
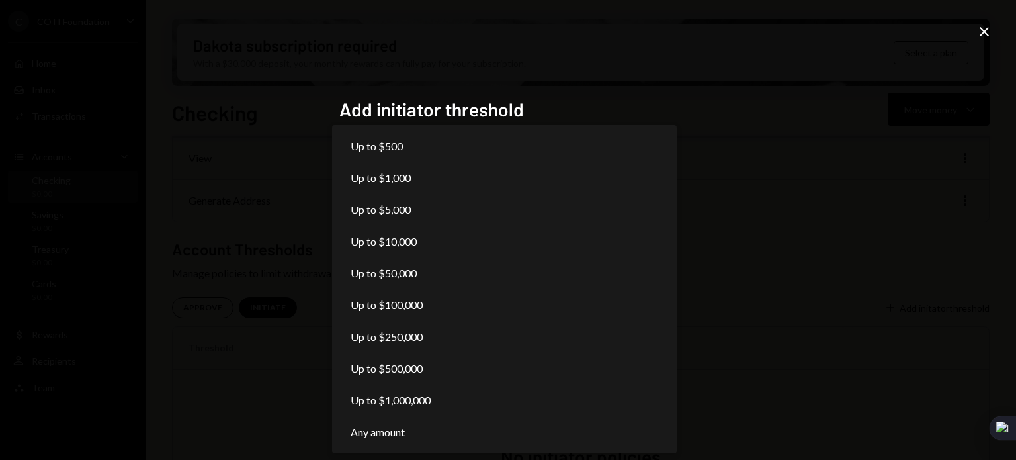
click at [500, 448] on div "Up to $500 Up to $1,000 Up to $5,000 Up to $10,000 Up to $50,000 Up to $100,000…" at bounding box center [504, 289] width 345 height 328
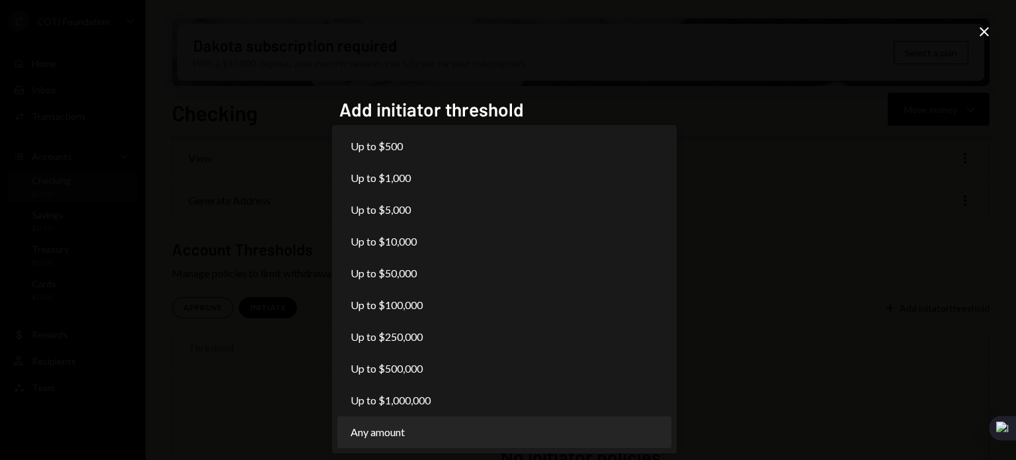
select select "***"
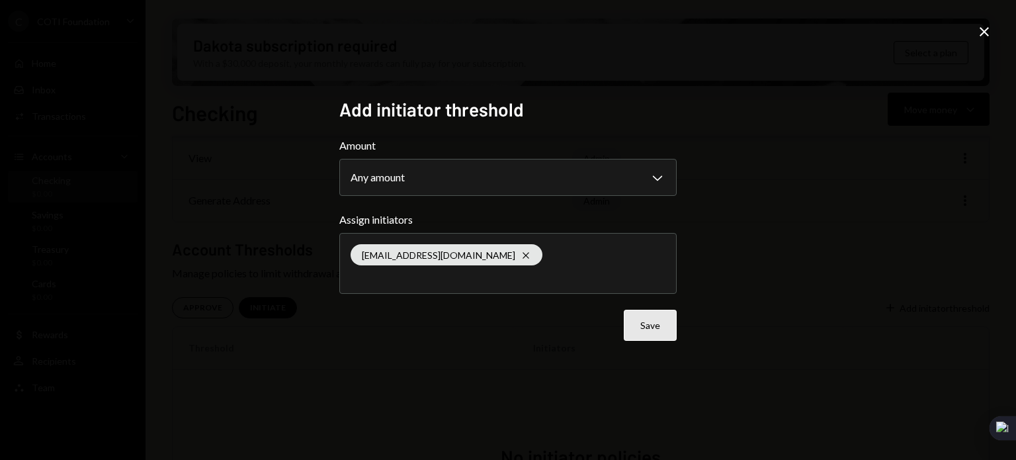
click at [648, 326] on button "Save" at bounding box center [650, 325] width 53 height 31
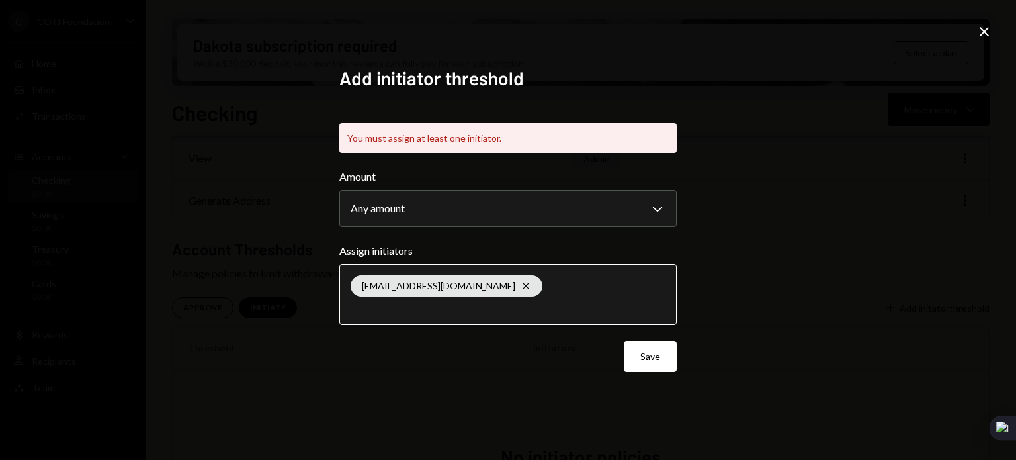
click at [530, 304] on input "text" at bounding box center [508, 308] width 315 height 12
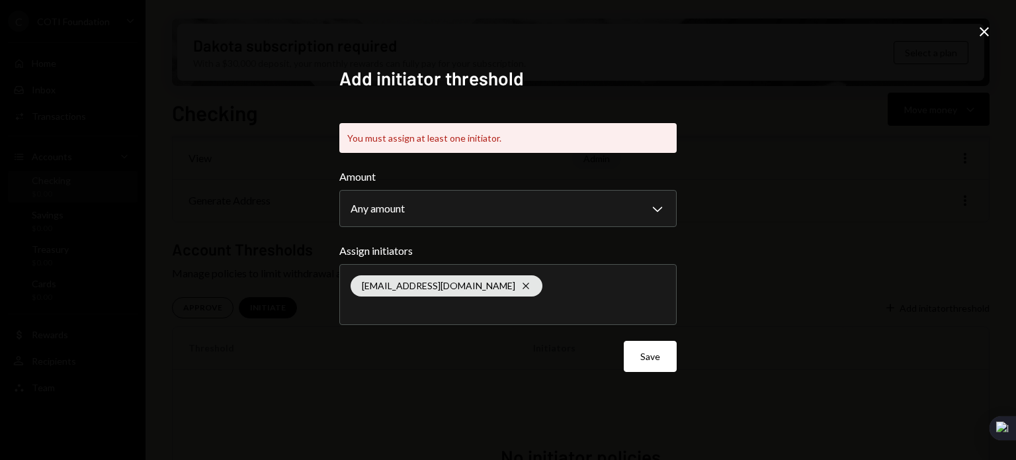
click at [597, 292] on div "finance@coti.foundation Cross" at bounding box center [508, 295] width 315 height 60
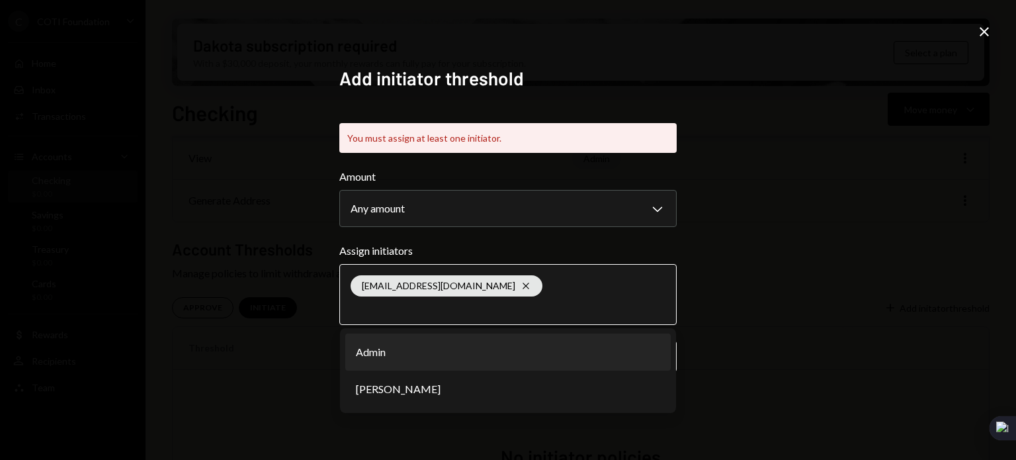
click at [399, 351] on li "Admin" at bounding box center [507, 351] width 325 height 37
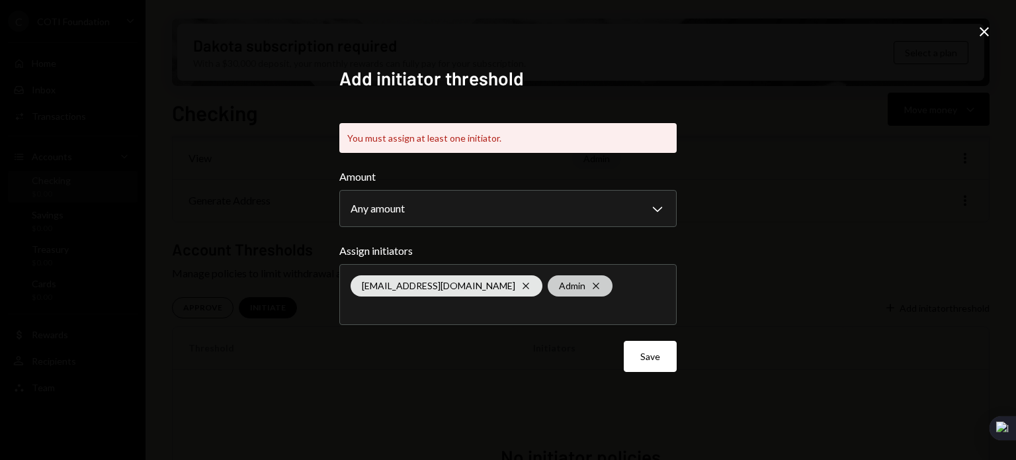
click at [591, 280] on icon "Cross" at bounding box center [596, 285] width 11 height 11
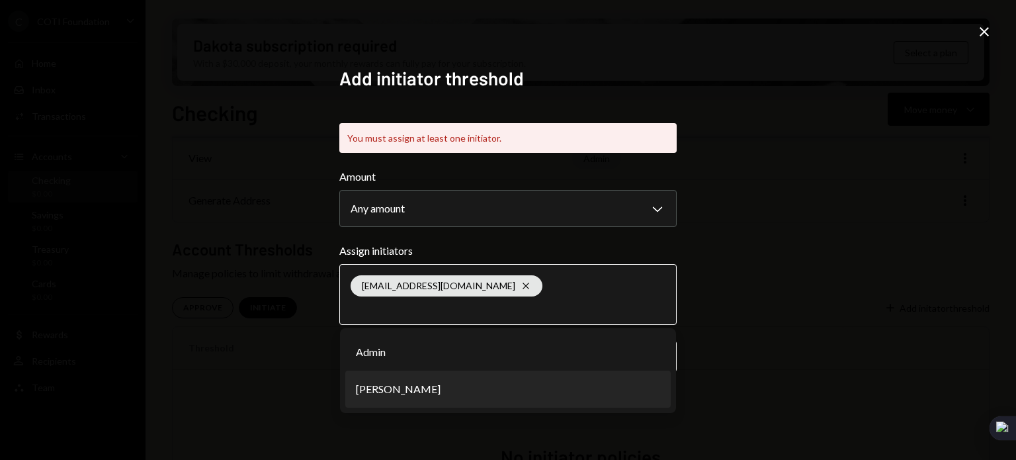
click at [394, 383] on li "[PERSON_NAME]" at bounding box center [507, 388] width 325 height 37
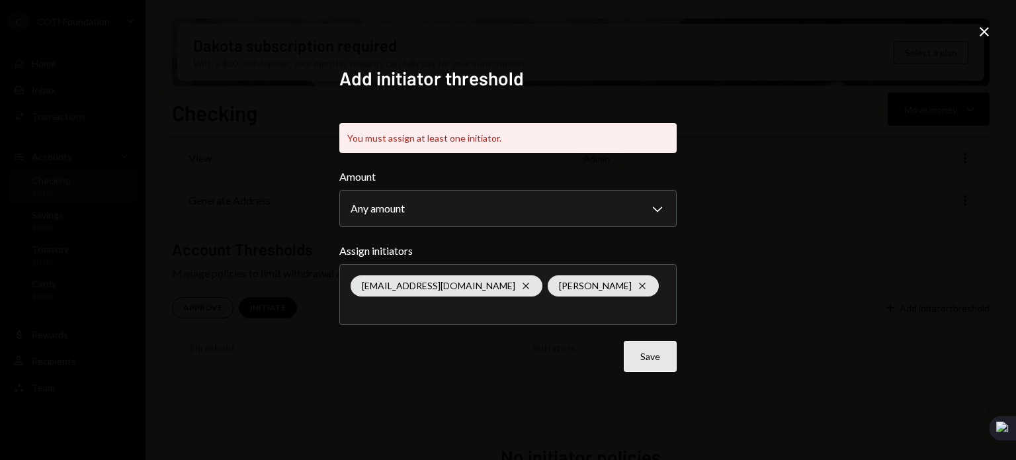
click at [640, 353] on button "Save" at bounding box center [650, 356] width 53 height 31
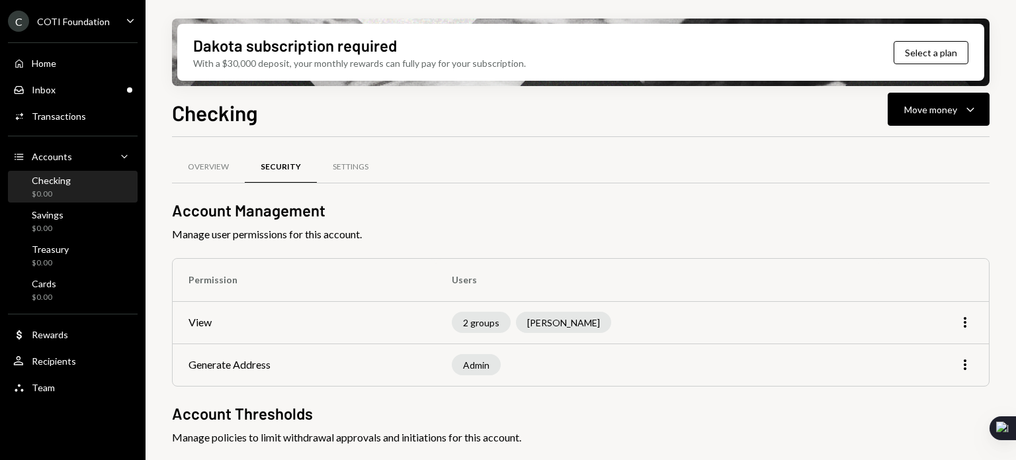
scroll to position [66, 0]
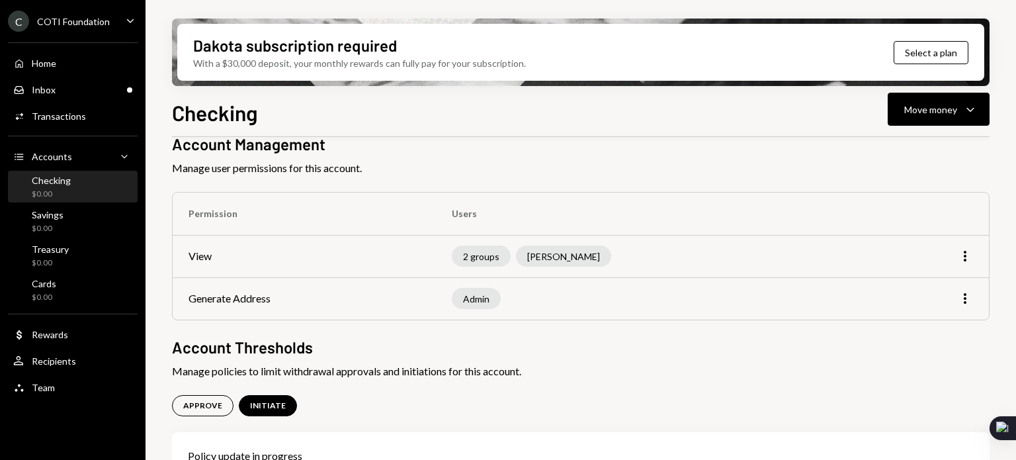
click at [495, 298] on div "Admin" at bounding box center [476, 298] width 49 height 21
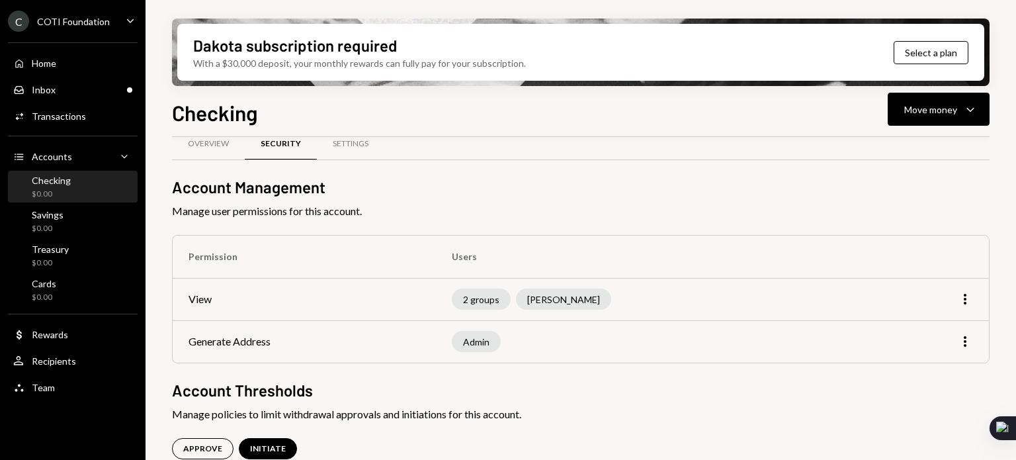
scroll to position [0, 0]
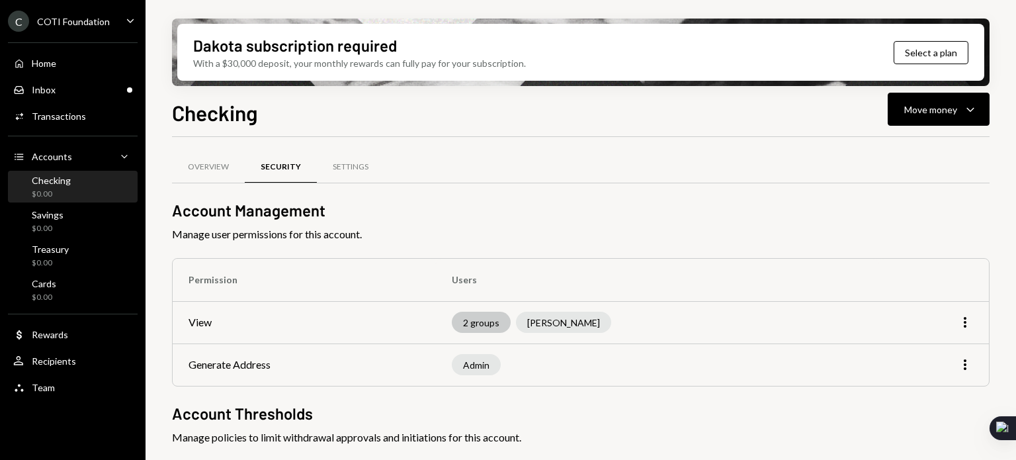
click at [494, 321] on div "2 groups" at bounding box center [481, 322] width 59 height 21
click at [508, 321] on div "2 groups" at bounding box center [481, 322] width 59 height 21
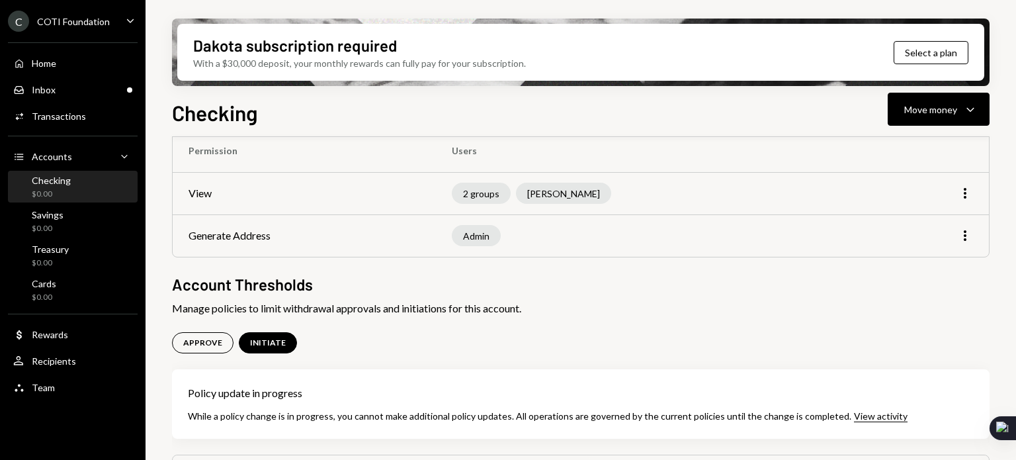
scroll to position [198, 0]
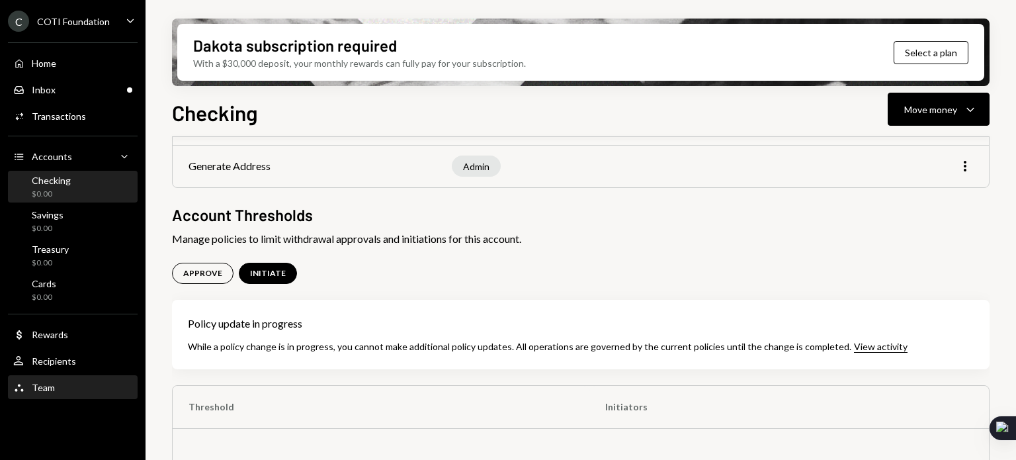
click at [68, 389] on div "Team Team" at bounding box center [72, 388] width 119 height 12
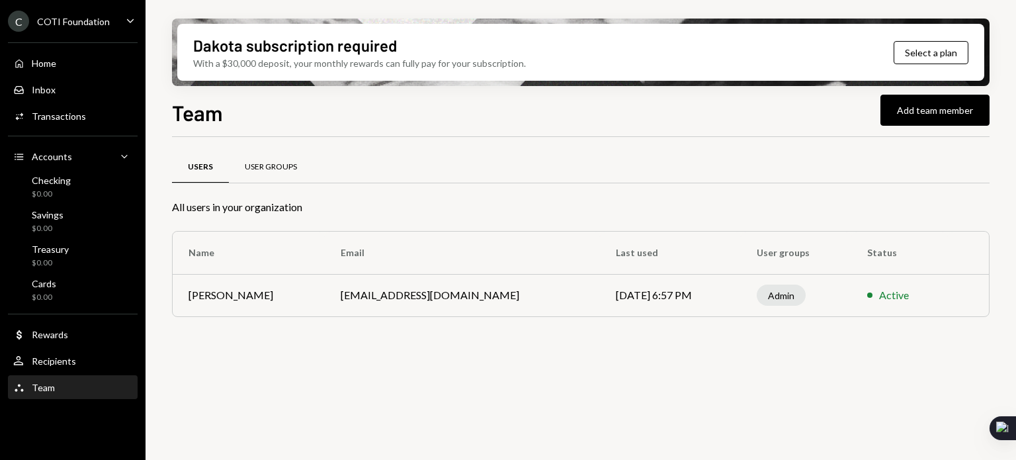
click at [261, 167] on div "User Groups" at bounding box center [271, 166] width 52 height 11
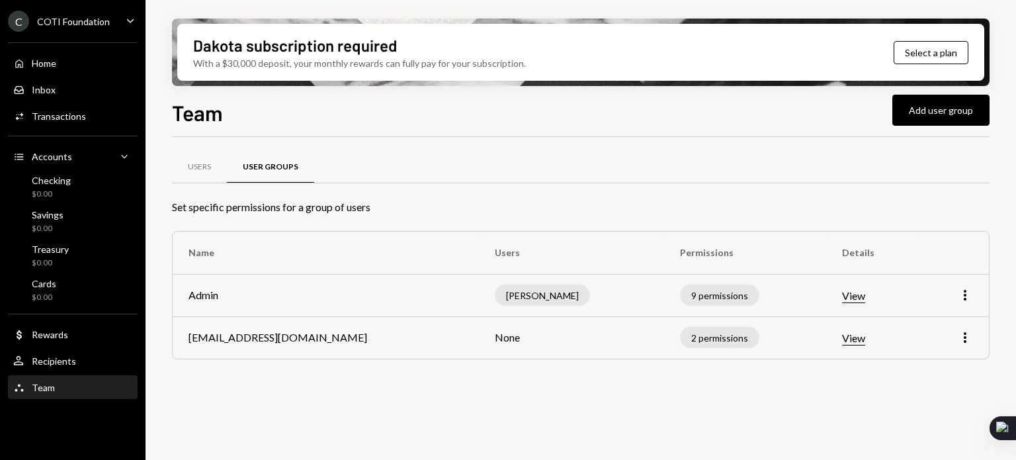
click at [299, 425] on div "Users User Groups Set specific permissions for a group of users Name Users Perm…" at bounding box center [580, 306] width 817 height 338
click at [188, 159] on div "Users" at bounding box center [199, 167] width 55 height 32
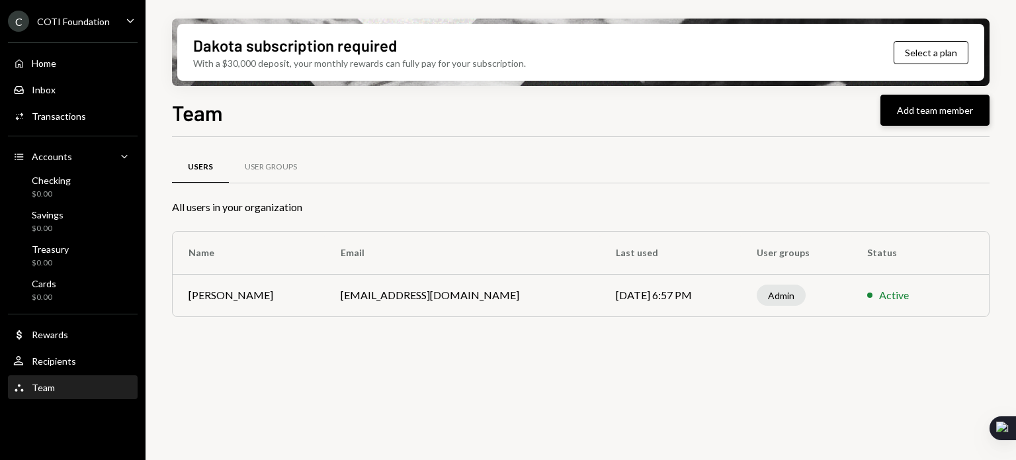
click at [918, 104] on button "Add team member" at bounding box center [934, 110] width 109 height 31
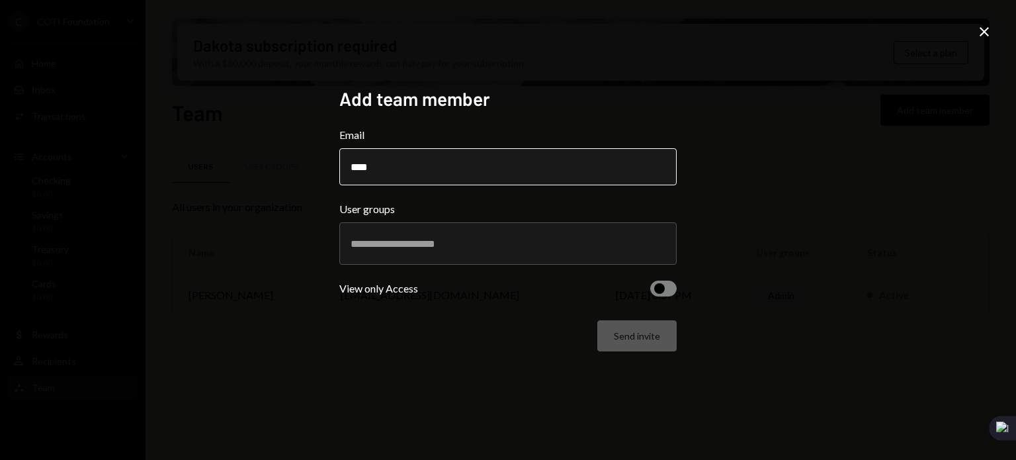
type input "**********"
click at [427, 243] on input "text" at bounding box center [508, 243] width 315 height 12
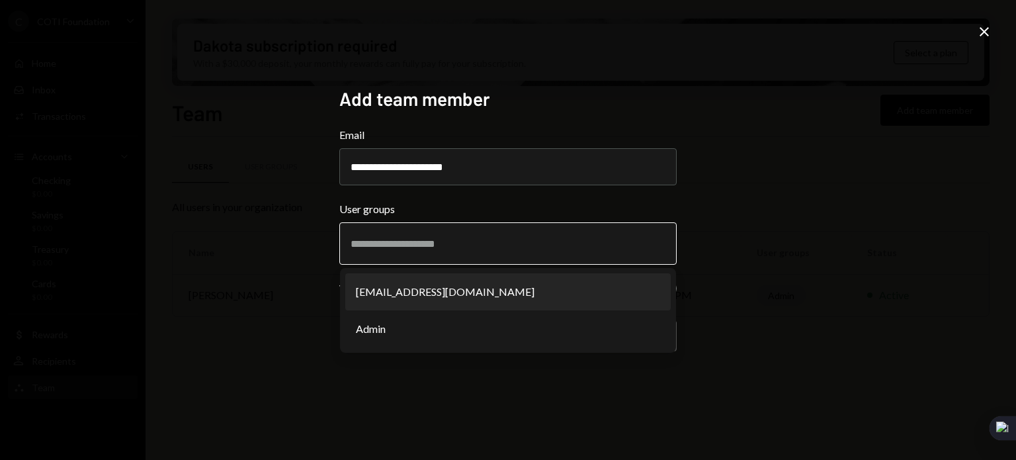
click at [409, 292] on li "[EMAIL_ADDRESS][DOMAIN_NAME]" at bounding box center [507, 291] width 325 height 37
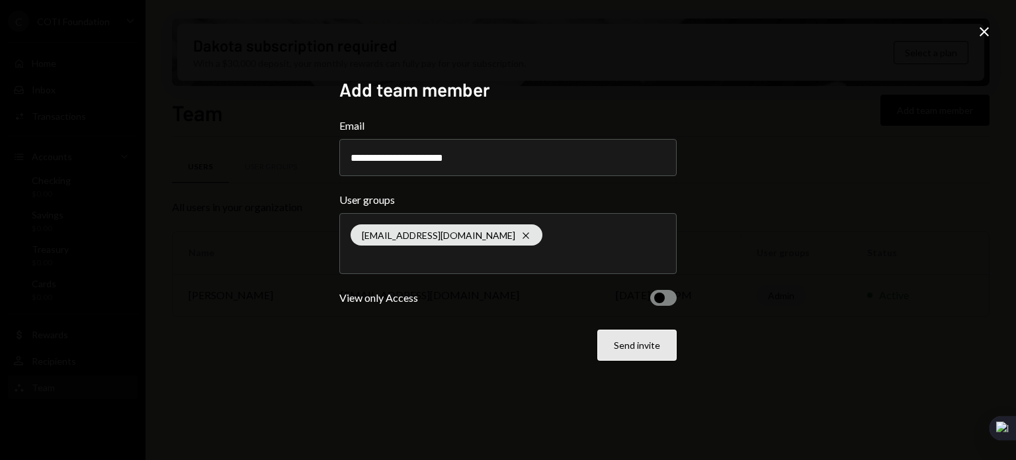
click at [632, 346] on button "Send invite" at bounding box center [636, 344] width 79 height 31
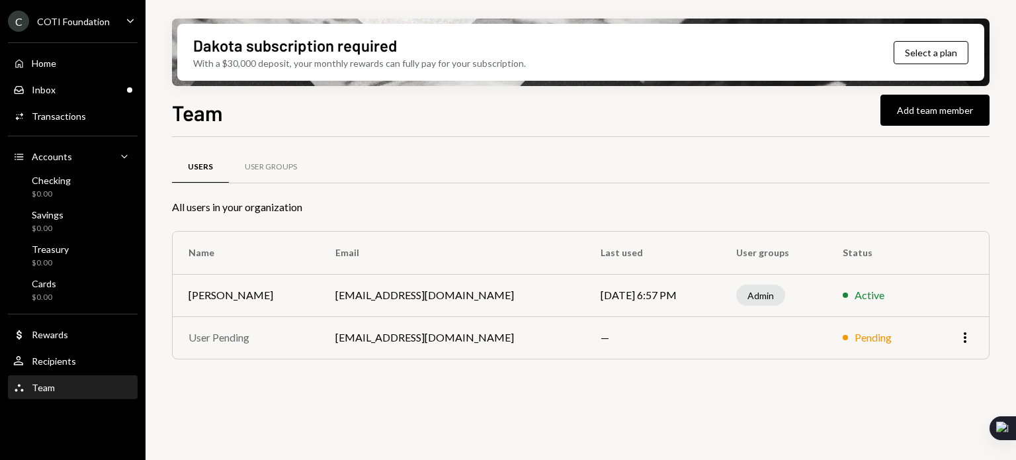
click at [581, 411] on div "Users User Groups All users in your organization Name Email Last used User grou…" at bounding box center [580, 306] width 817 height 338
click at [51, 65] on div "Home" at bounding box center [44, 63] width 24 height 11
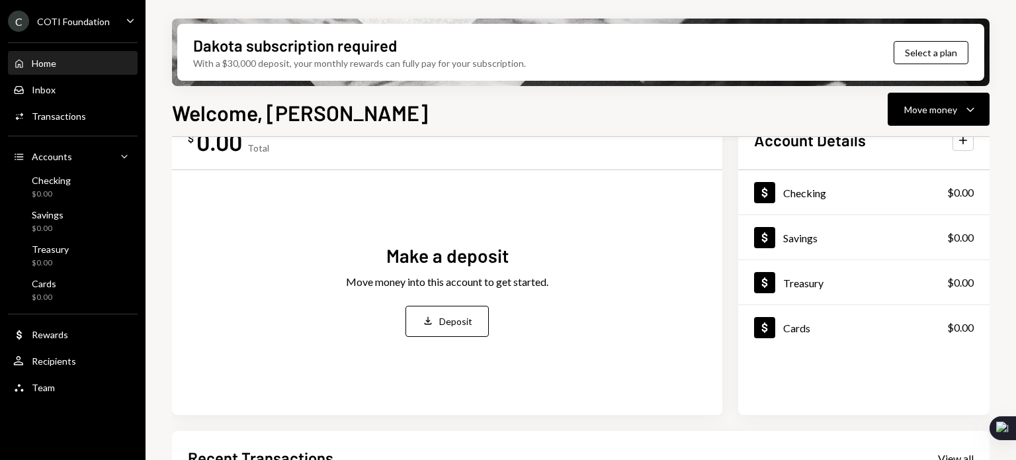
scroll to position [66, 0]
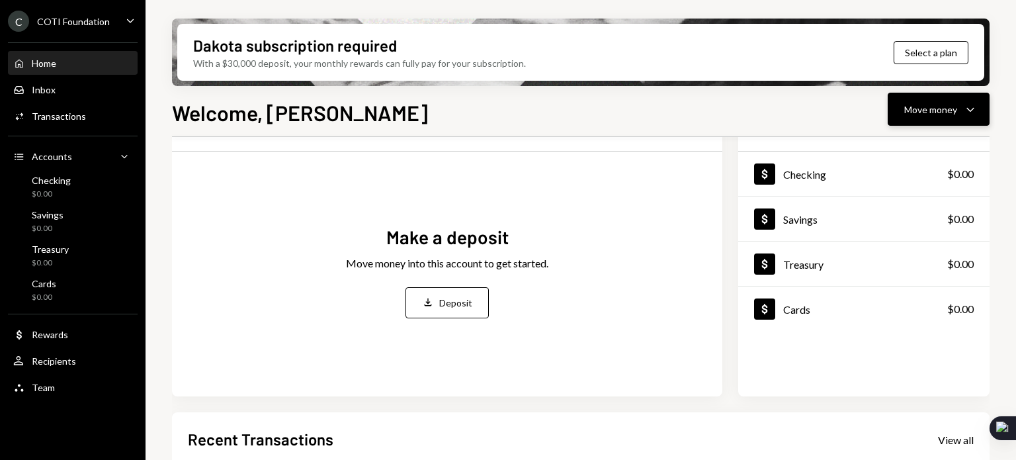
click at [950, 110] on div "Move money" at bounding box center [930, 110] width 53 height 14
click at [940, 108] on div "Move money" at bounding box center [930, 110] width 53 height 14
click at [931, 105] on div "Move money" at bounding box center [930, 110] width 53 height 14
click at [909, 214] on div "Deposit" at bounding box center [928, 209] width 97 height 14
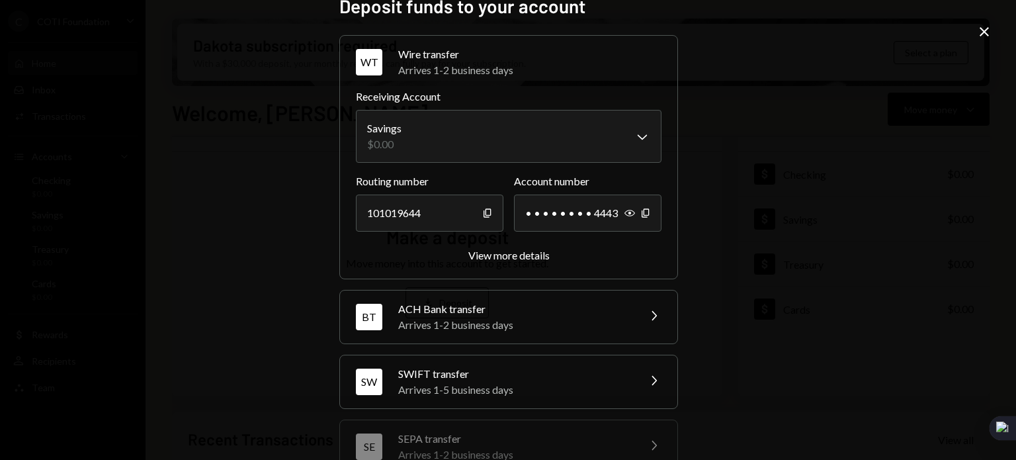
scroll to position [0, 0]
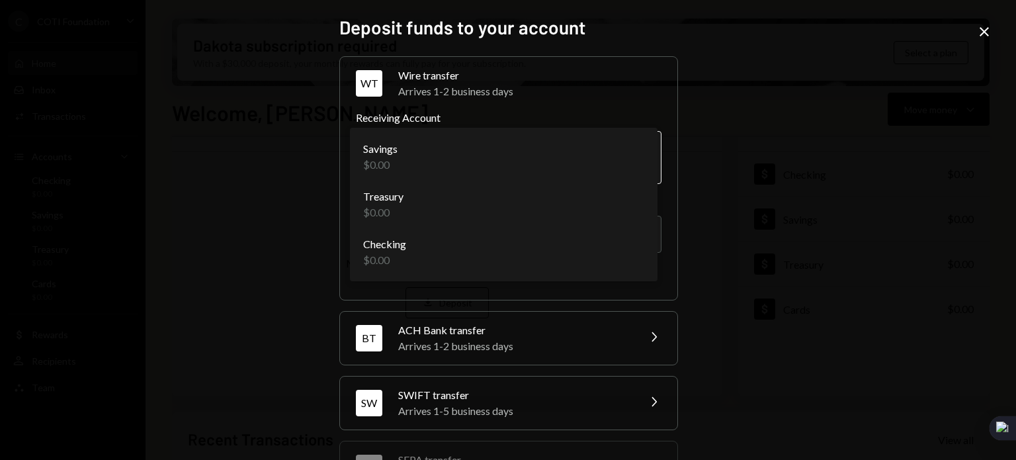
click at [637, 155] on body "**********" at bounding box center [508, 230] width 1016 height 460
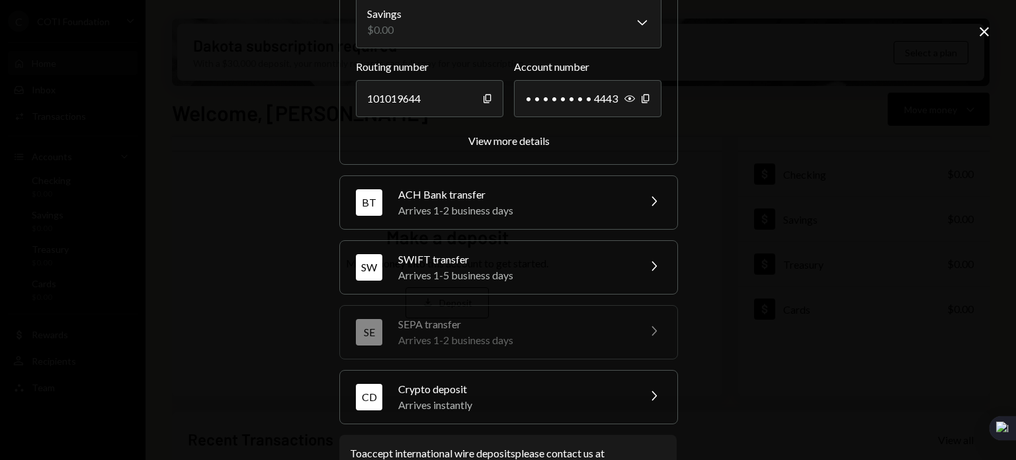
scroll to position [116, 0]
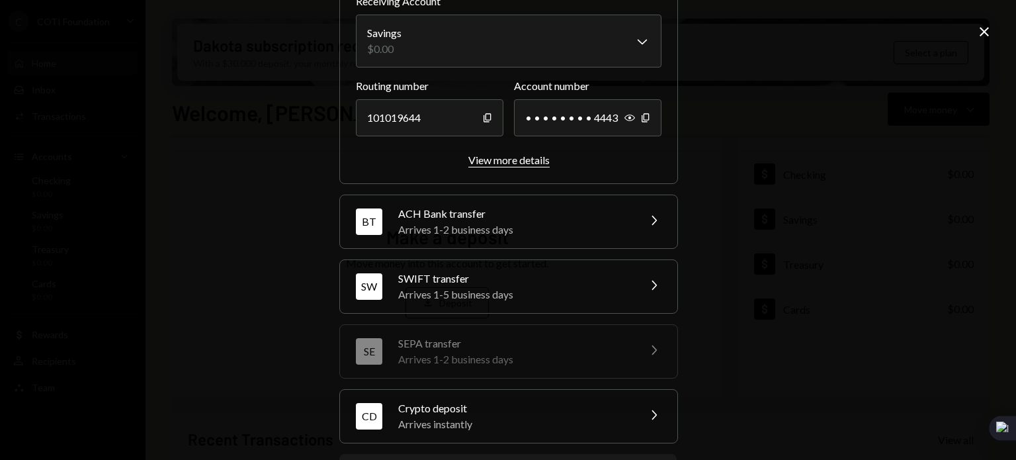
click at [507, 165] on div "View more details" at bounding box center [508, 159] width 81 height 13
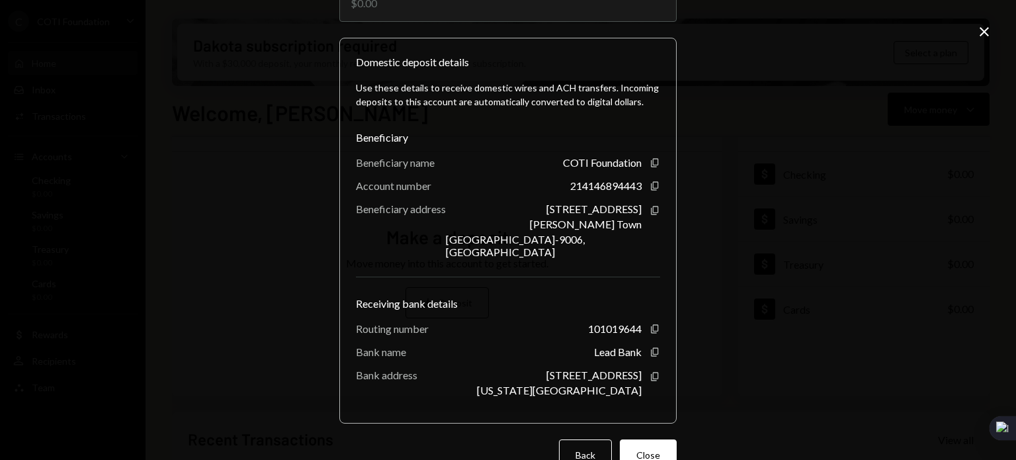
scroll to position [128, 0]
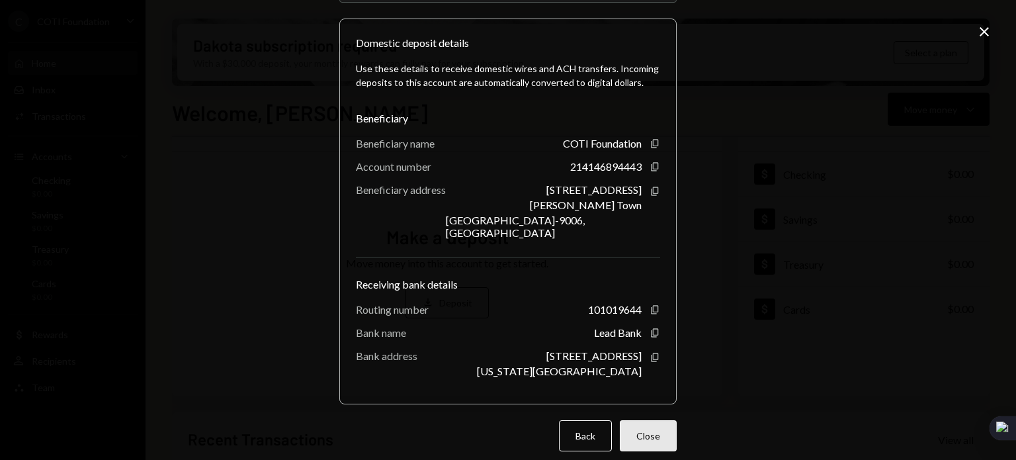
click at [639, 429] on button "Close" at bounding box center [648, 435] width 57 height 31
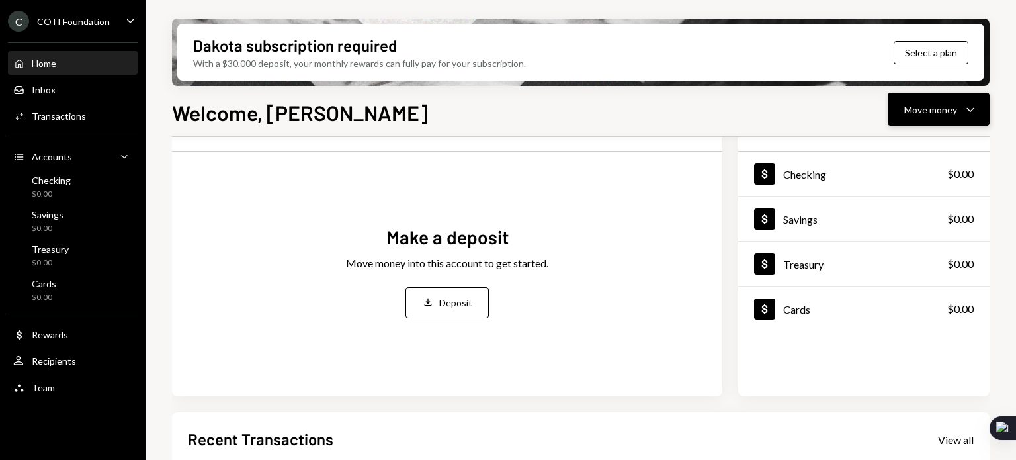
click at [972, 106] on icon "Caret Down" at bounding box center [970, 109] width 16 height 16
click at [910, 205] on div "Deposit" at bounding box center [928, 209] width 97 height 14
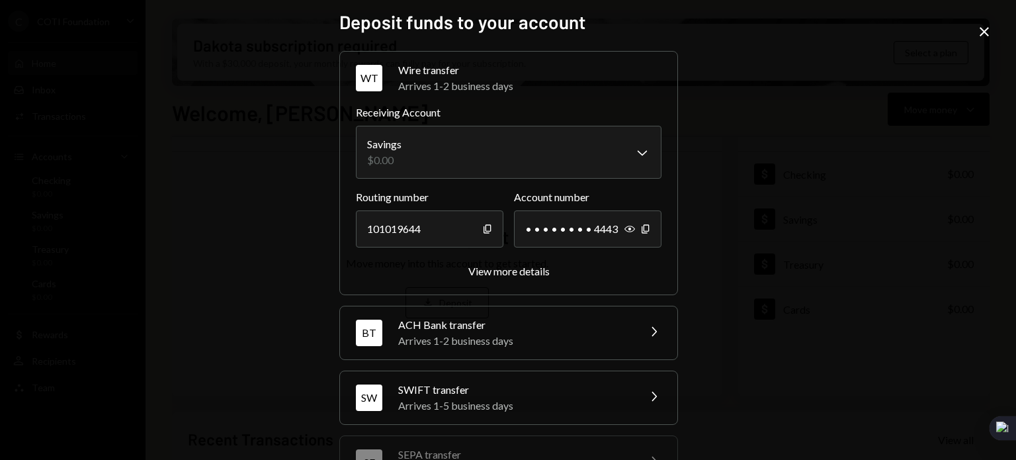
scroll to position [0, 0]
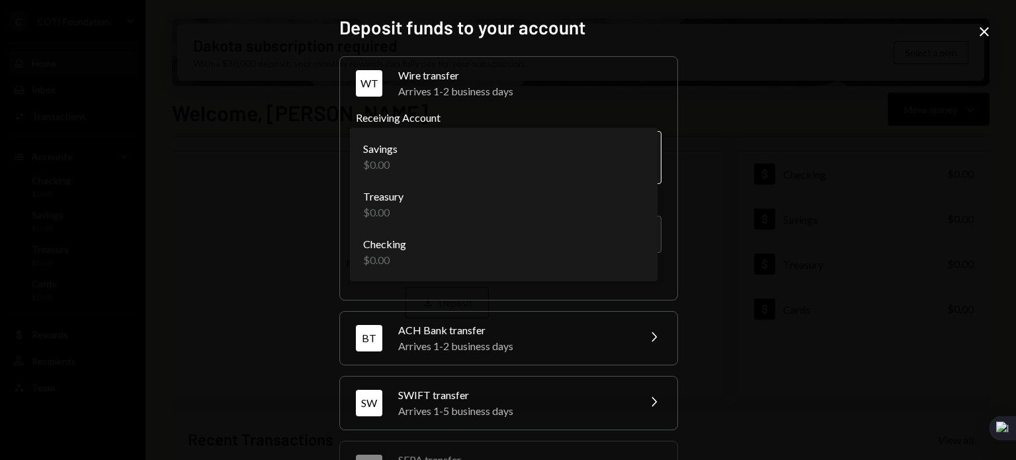
click at [642, 159] on body "**********" at bounding box center [508, 230] width 1016 height 460
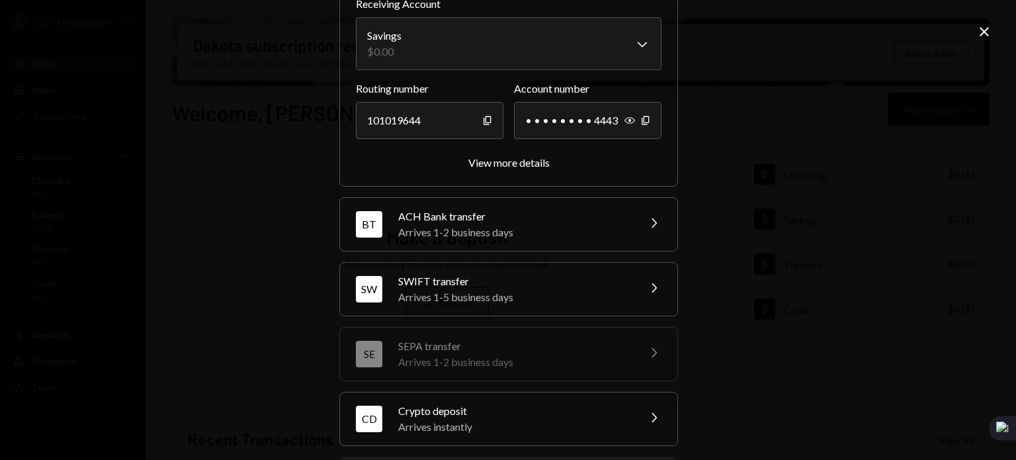
scroll to position [132, 0]
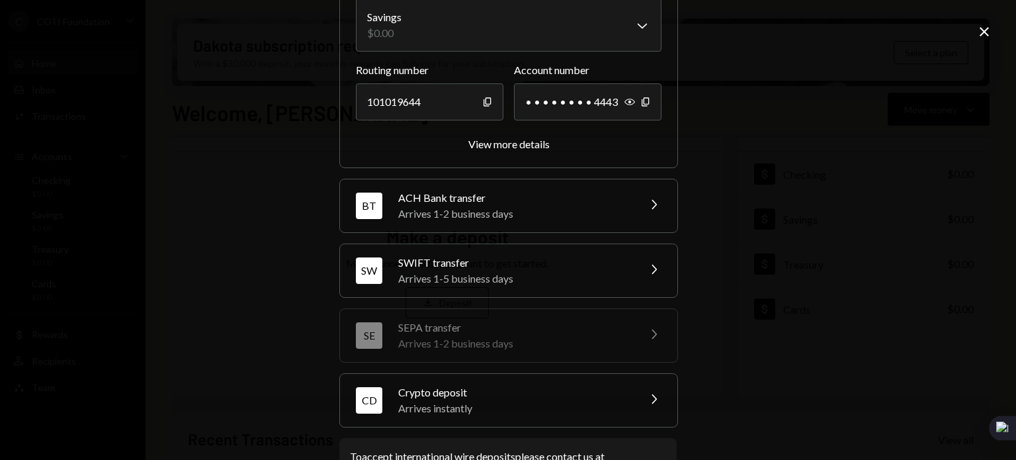
click at [646, 197] on icon "Chevron Right" at bounding box center [654, 204] width 16 height 16
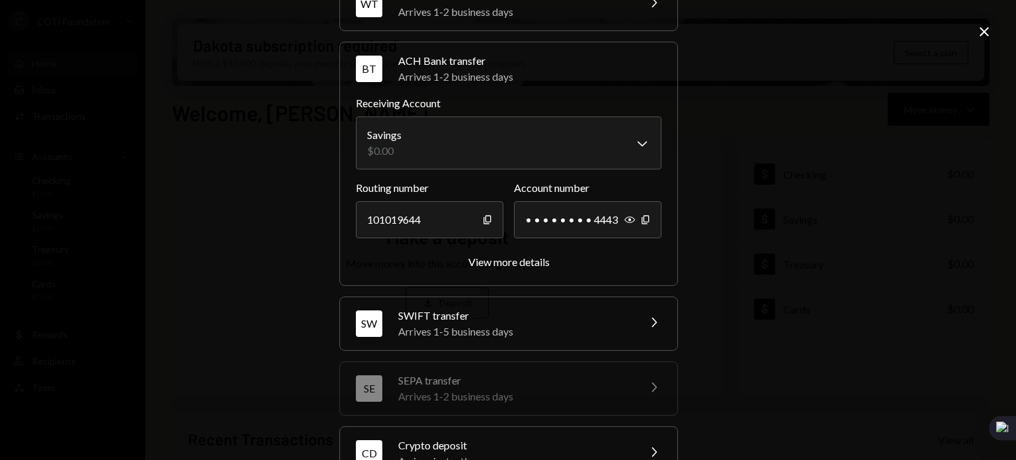
scroll to position [0, 0]
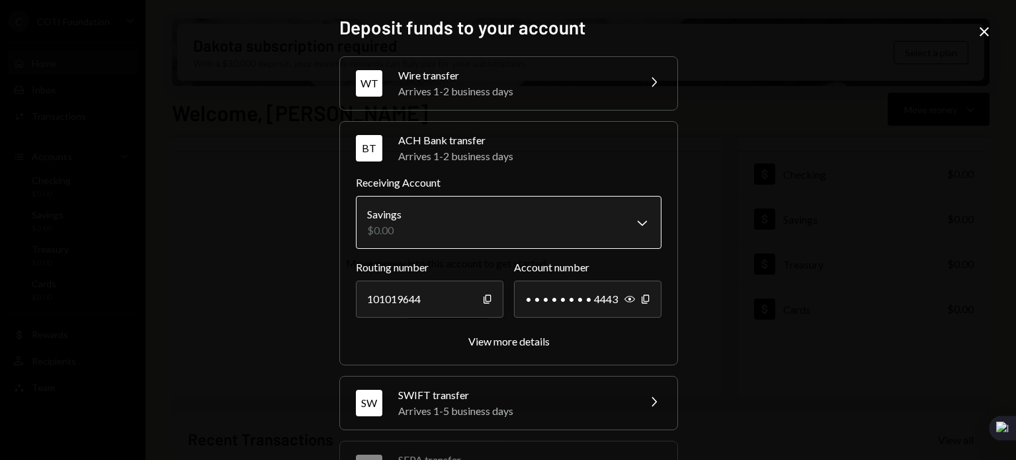
click at [628, 221] on body "**********" at bounding box center [508, 230] width 1016 height 460
click at [601, 343] on div "View more details" at bounding box center [509, 340] width 306 height 15
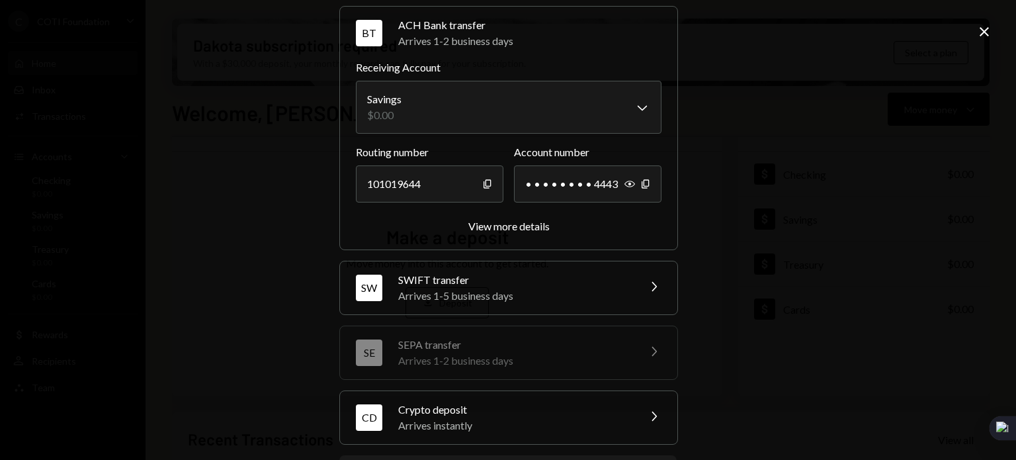
scroll to position [183, 0]
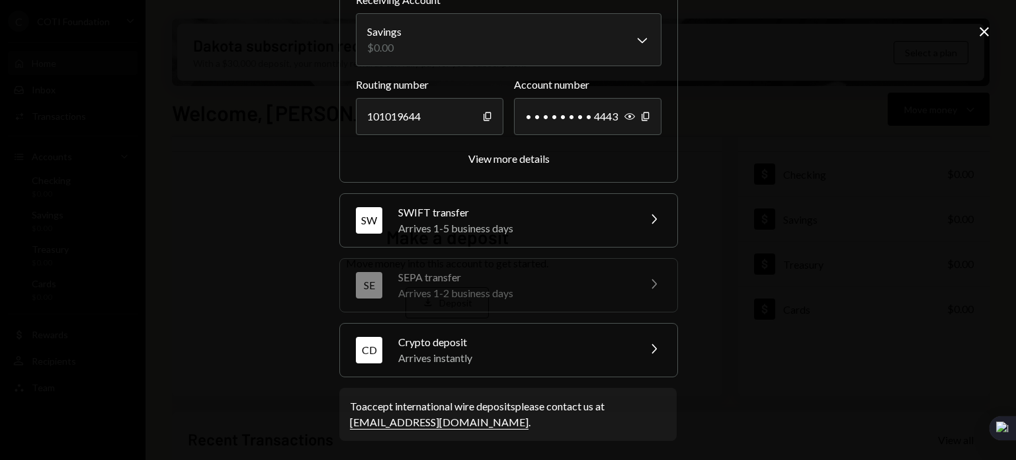
click at [522, 225] on div "Arrives 1-5 business days" at bounding box center [513, 228] width 231 height 16
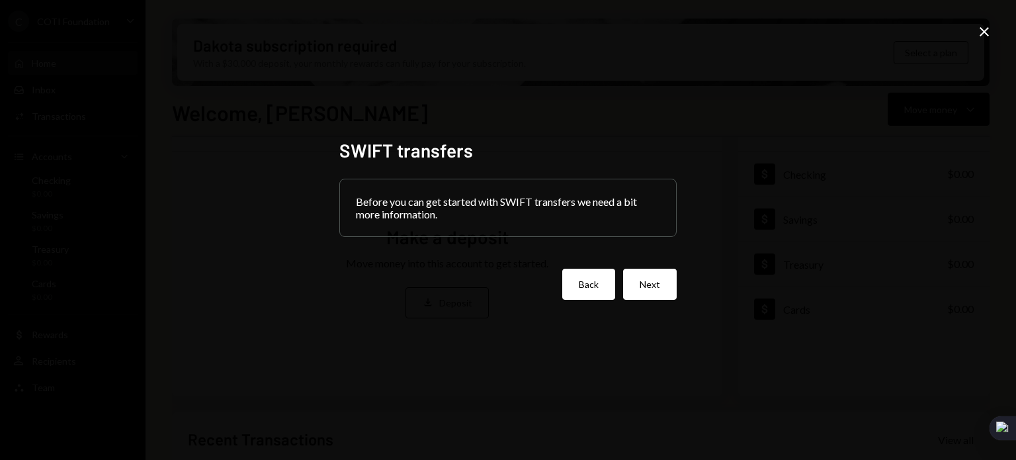
click at [591, 285] on button "Back" at bounding box center [588, 284] width 53 height 31
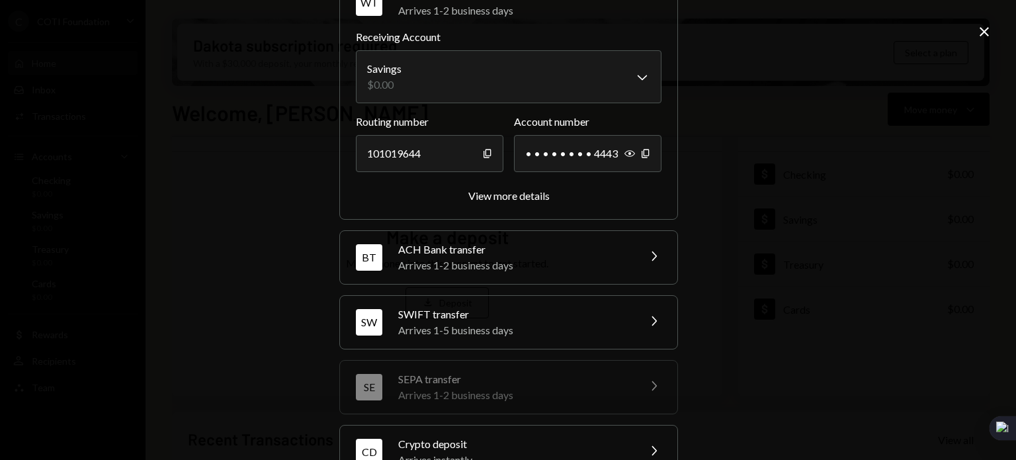
scroll to position [183, 0]
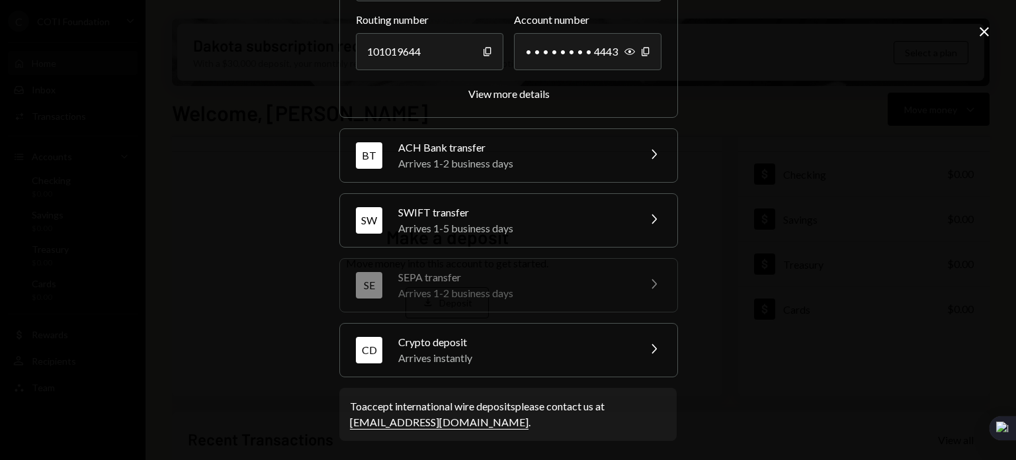
click at [564, 351] on div "Arrives instantly" at bounding box center [513, 358] width 231 height 16
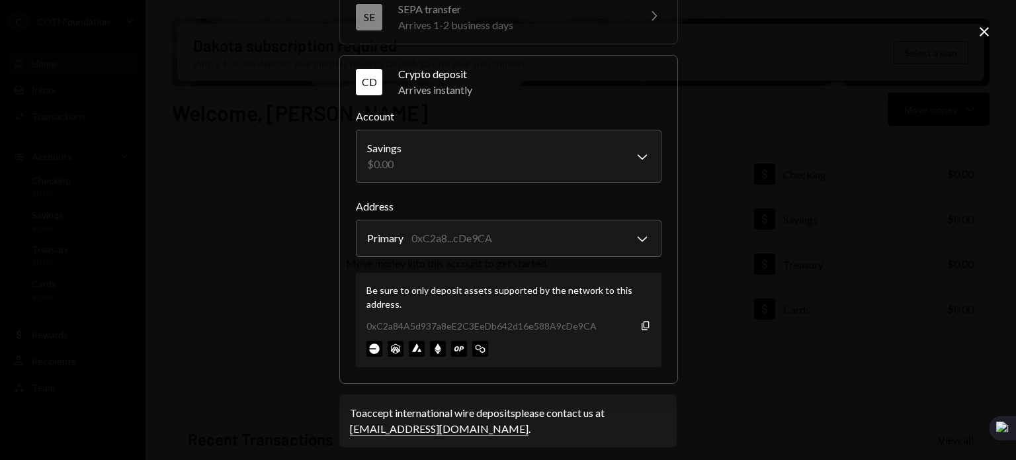
scroll to position [267, 0]
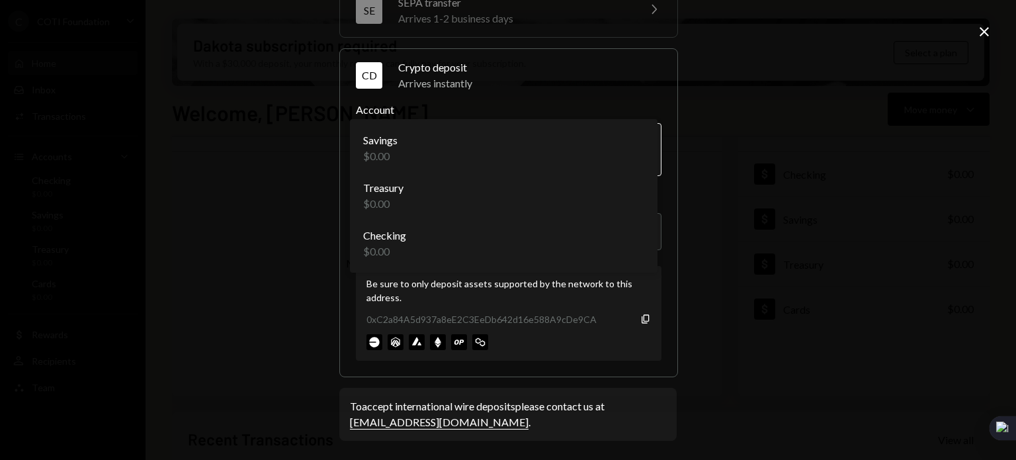
click at [534, 147] on body "C COTI Foundation Caret Down Home Home Inbox Inbox Activities Transactions Acco…" at bounding box center [508, 230] width 1016 height 460
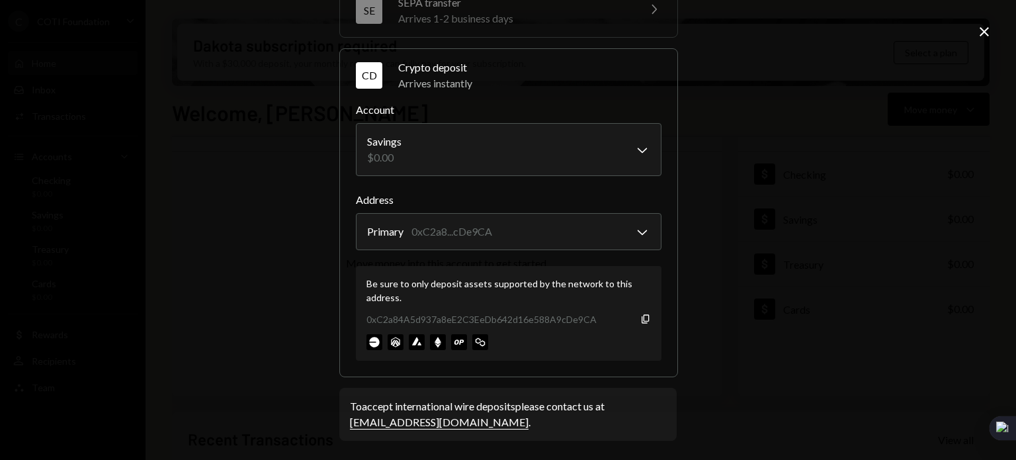
click at [545, 98] on div "CD Crypto deposit Arrives instantly Chevron Right" at bounding box center [508, 75] width 337 height 53
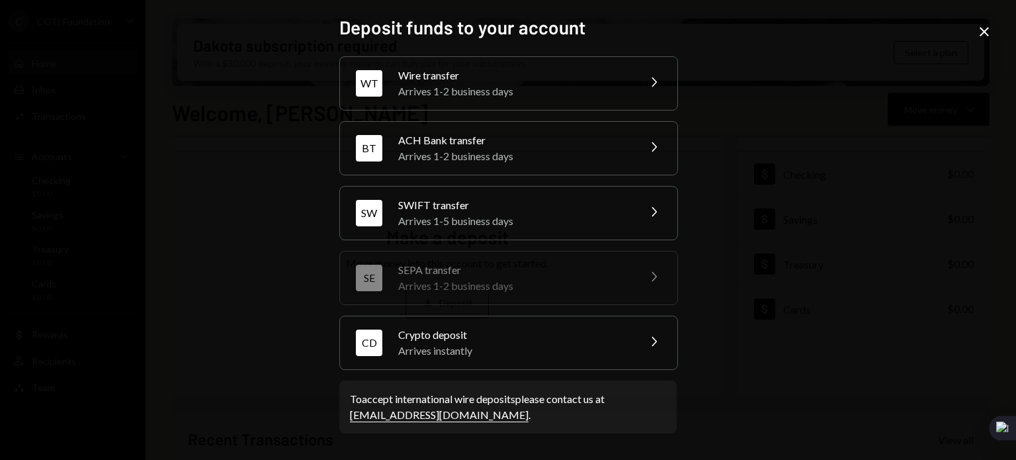
click at [468, 354] on div "Arrives instantly" at bounding box center [513, 351] width 231 height 16
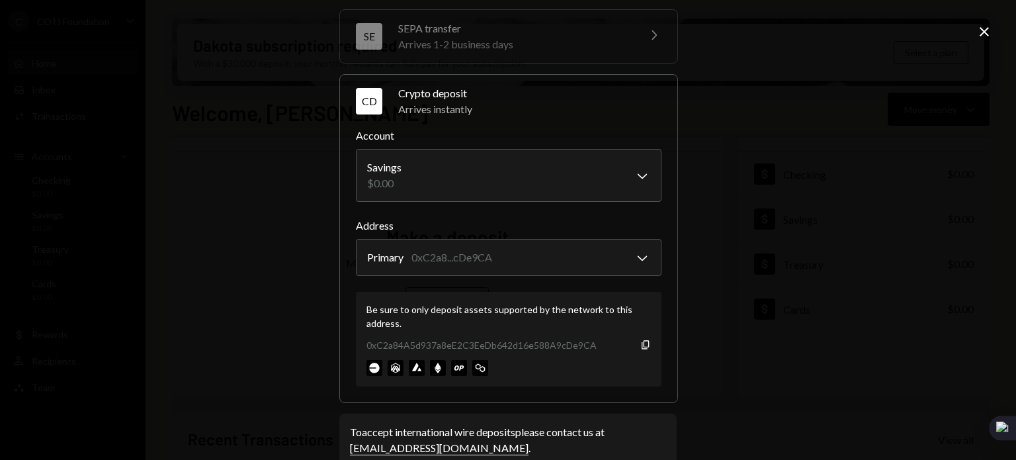
scroll to position [265, 0]
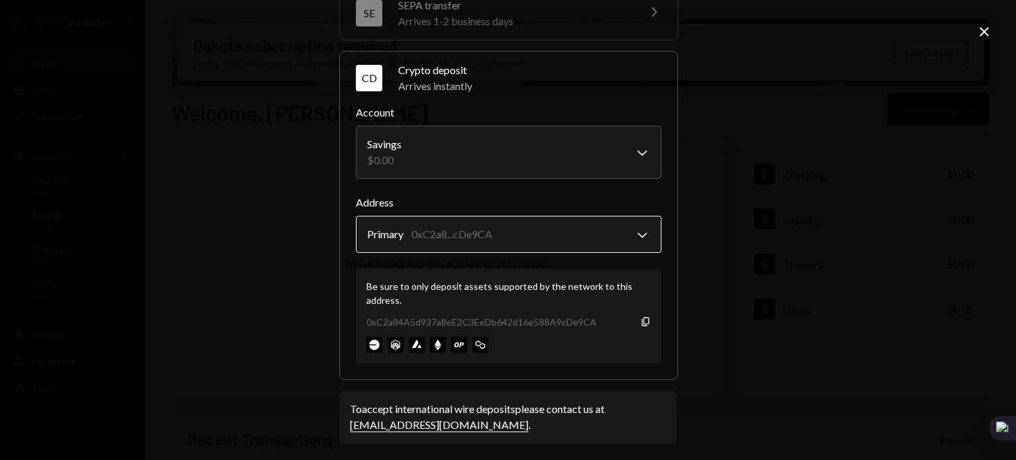
click at [579, 235] on body "C COTI Foundation Caret Down Home Home Inbox Inbox Activities Transactions Acco…" at bounding box center [508, 230] width 1016 height 460
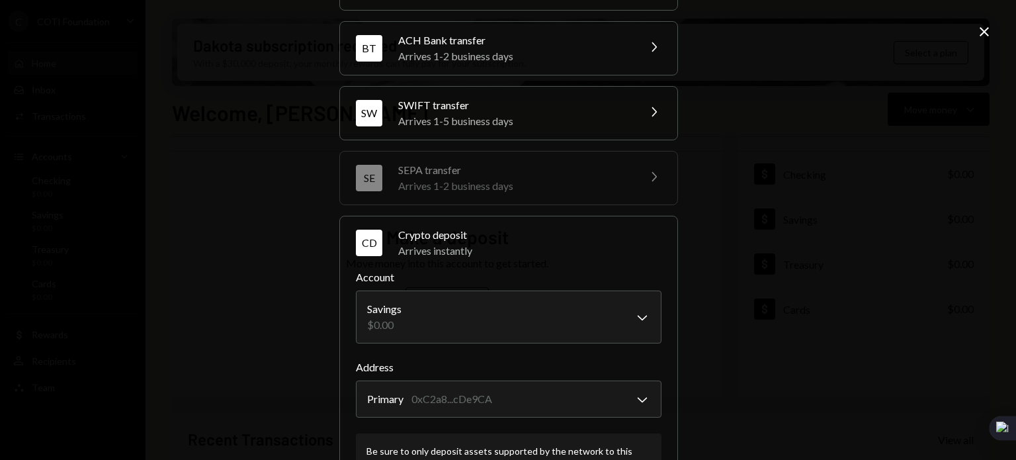
scroll to position [3, 0]
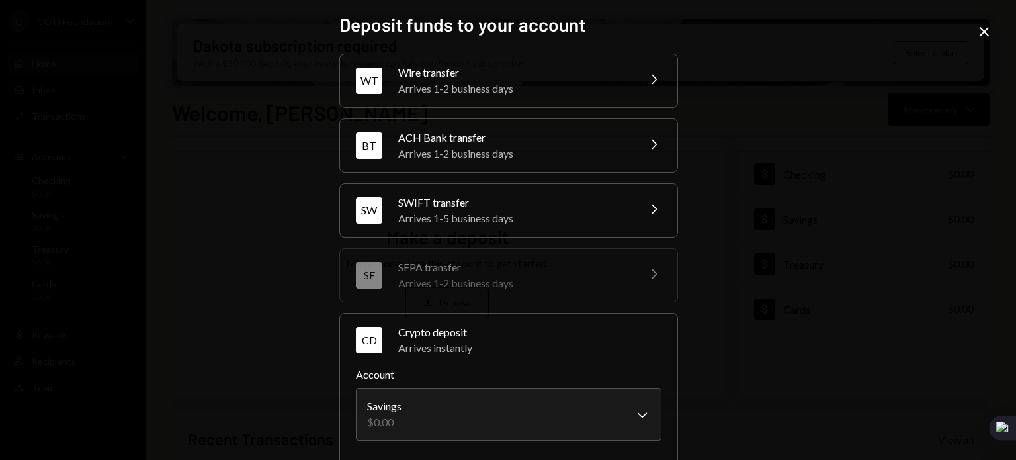
click at [983, 31] on icon "Close" at bounding box center [984, 32] width 16 height 16
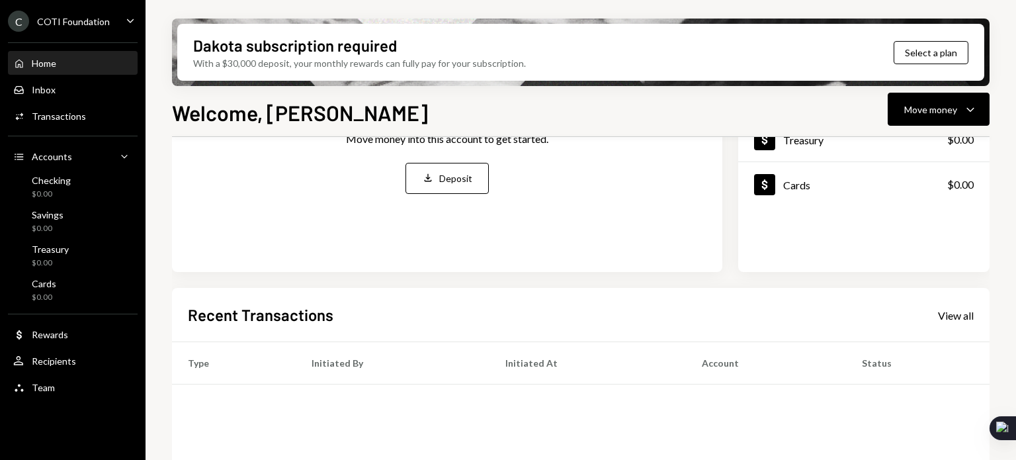
scroll to position [198, 0]
